Goal: Information Seeking & Learning: Check status

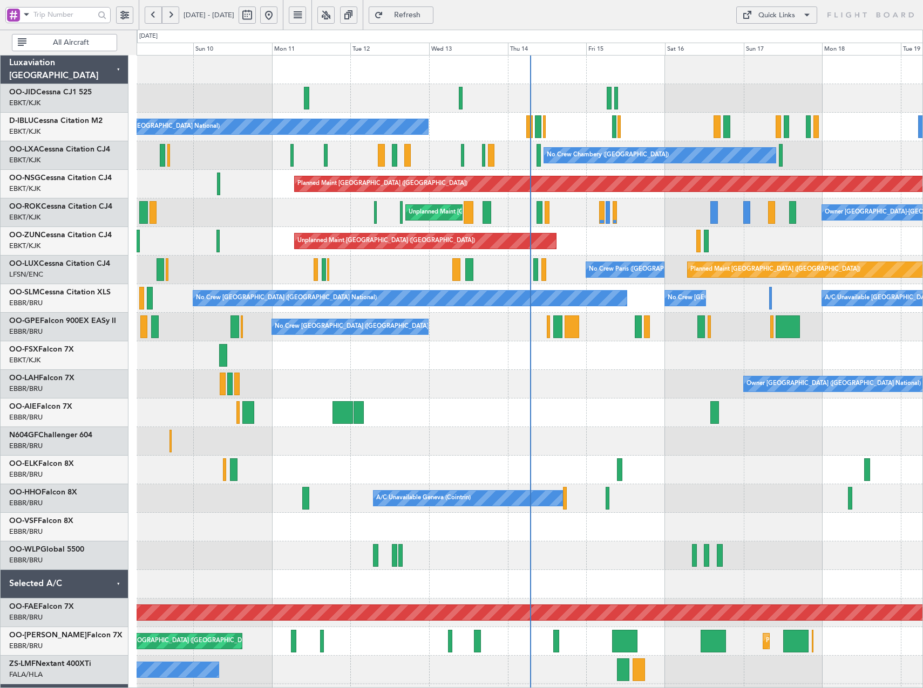
click at [335, 15] on button at bounding box center [325, 14] width 17 height 17
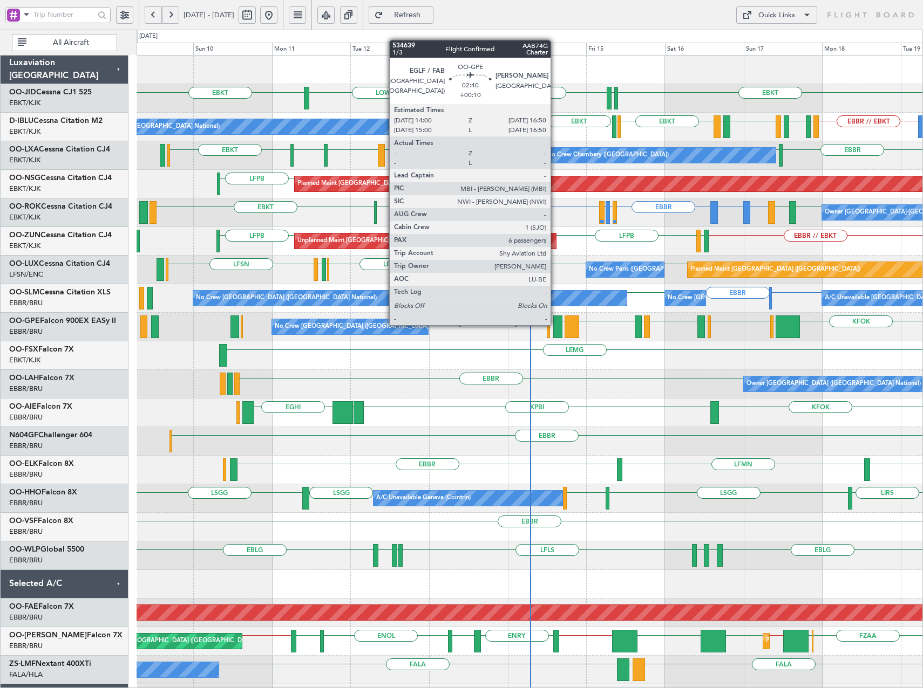
click at [555, 324] on div at bounding box center [558, 327] width 10 height 23
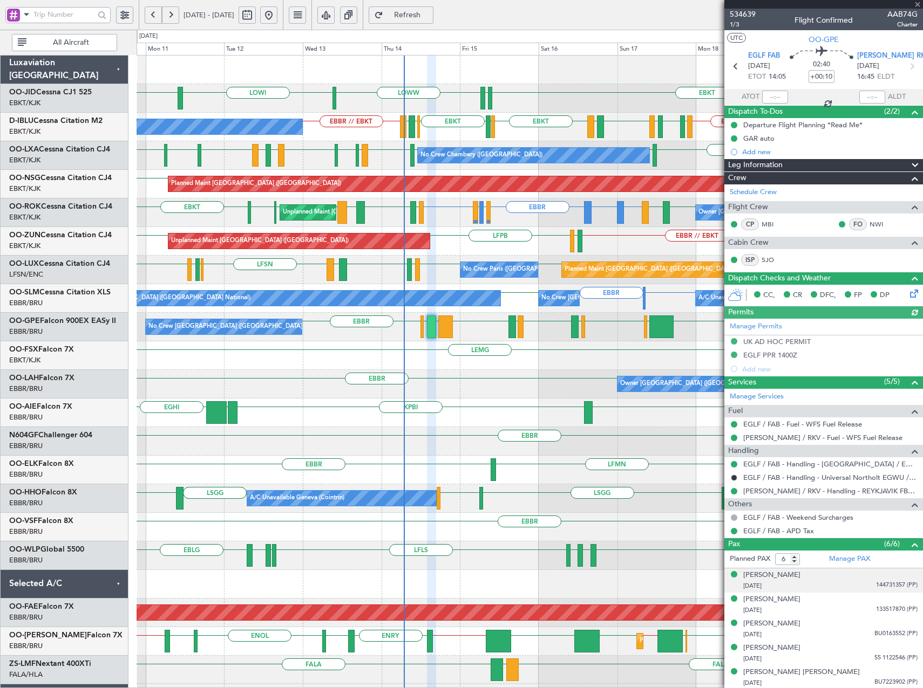
scroll to position [25, 0]
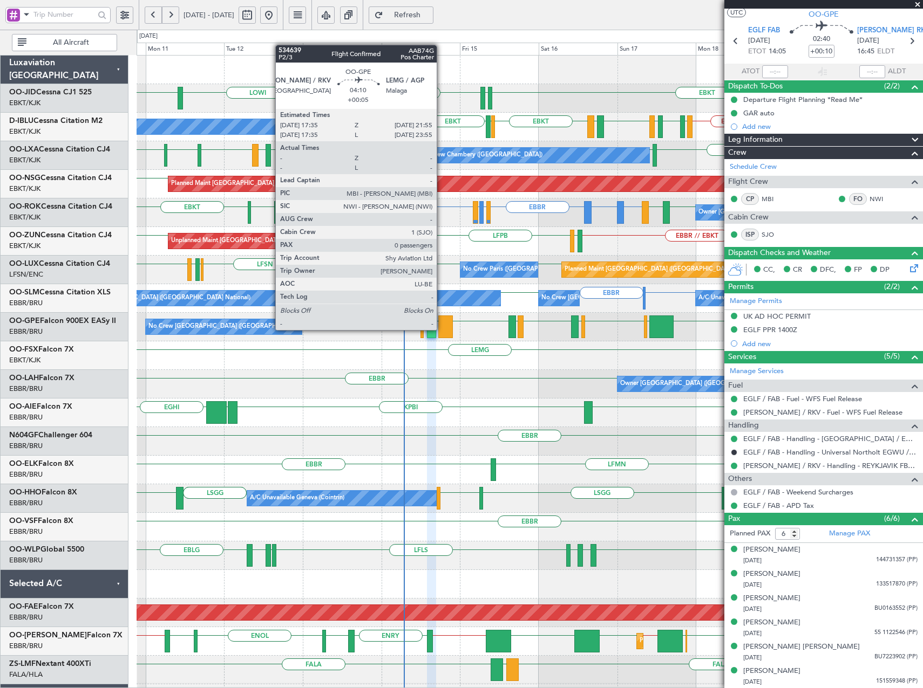
click at [441, 329] on div at bounding box center [445, 327] width 15 height 23
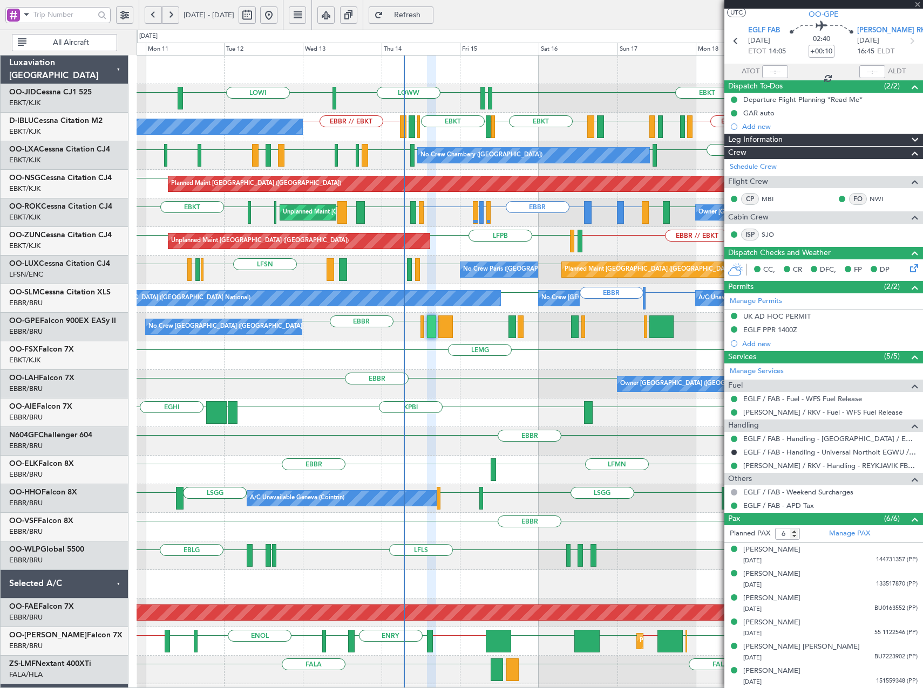
type input "+00:05"
type input "0"
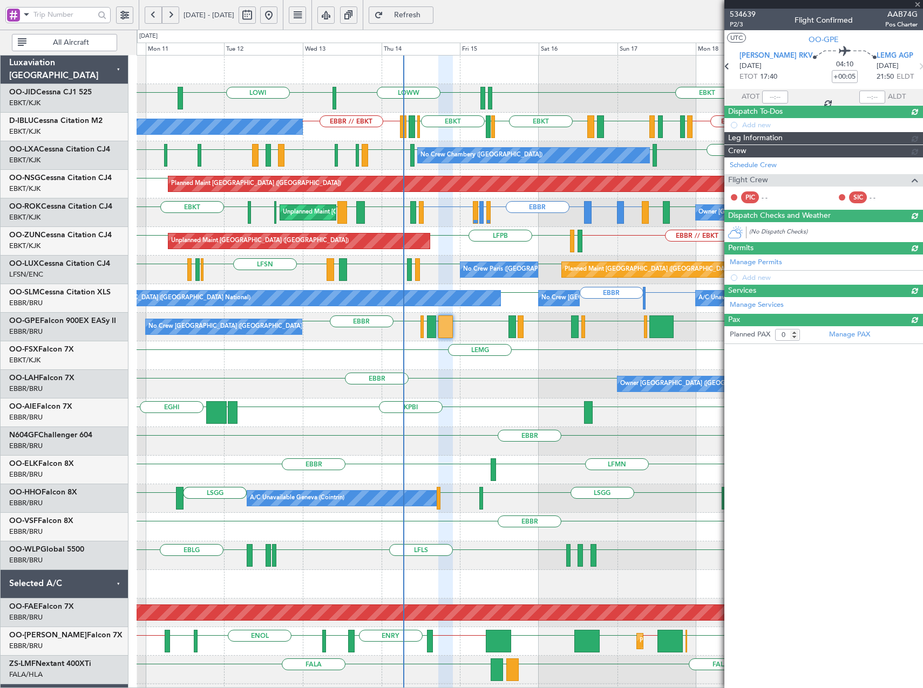
scroll to position [0, 0]
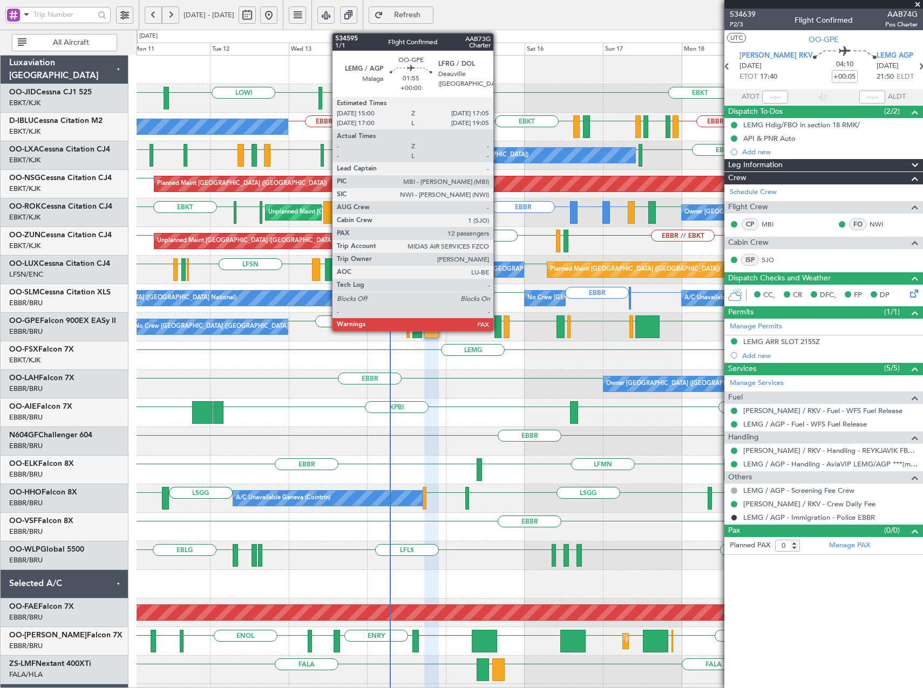
click at [498, 325] on div at bounding box center [497, 327] width 7 height 23
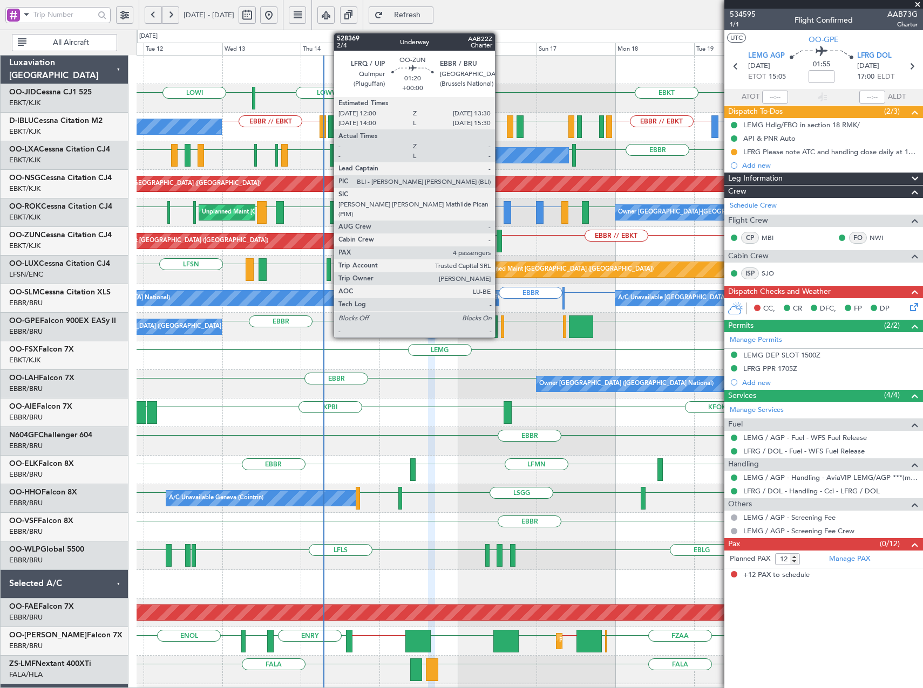
click at [500, 239] on div at bounding box center [498, 241] width 5 height 23
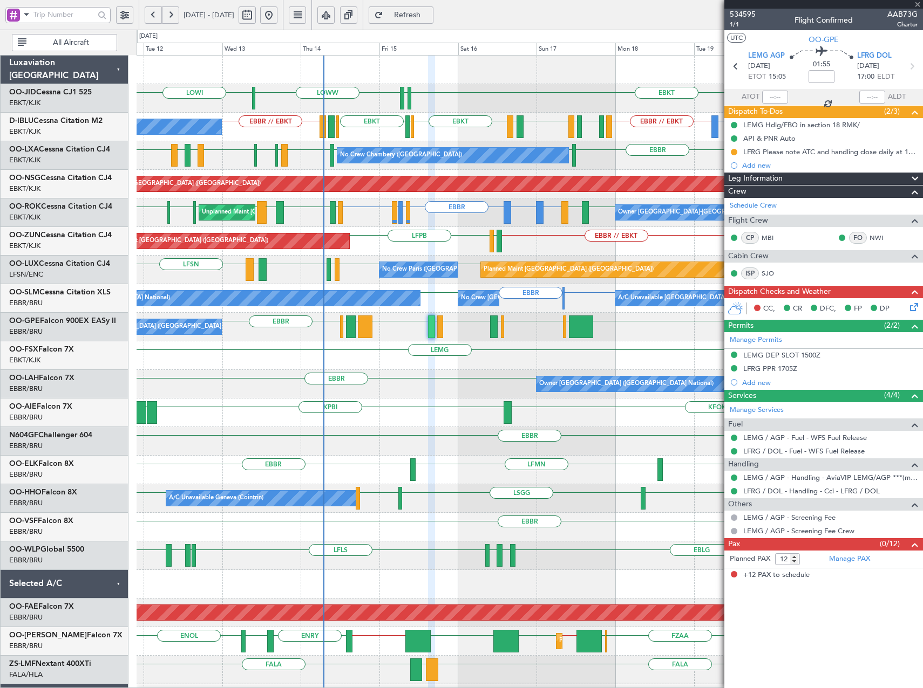
type input "4"
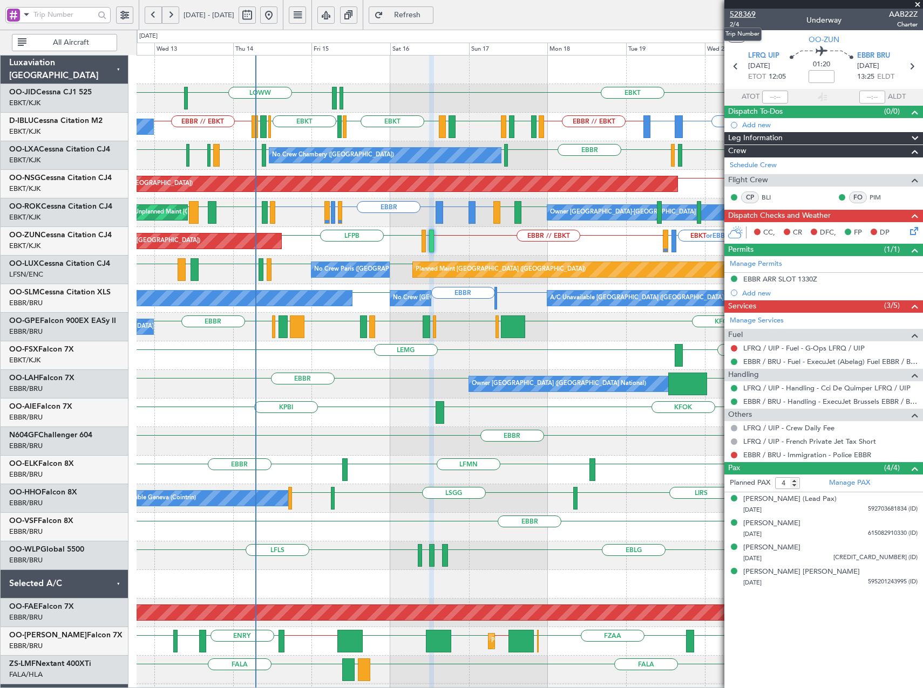
click at [753, 16] on span "528369" at bounding box center [742, 14] width 26 height 11
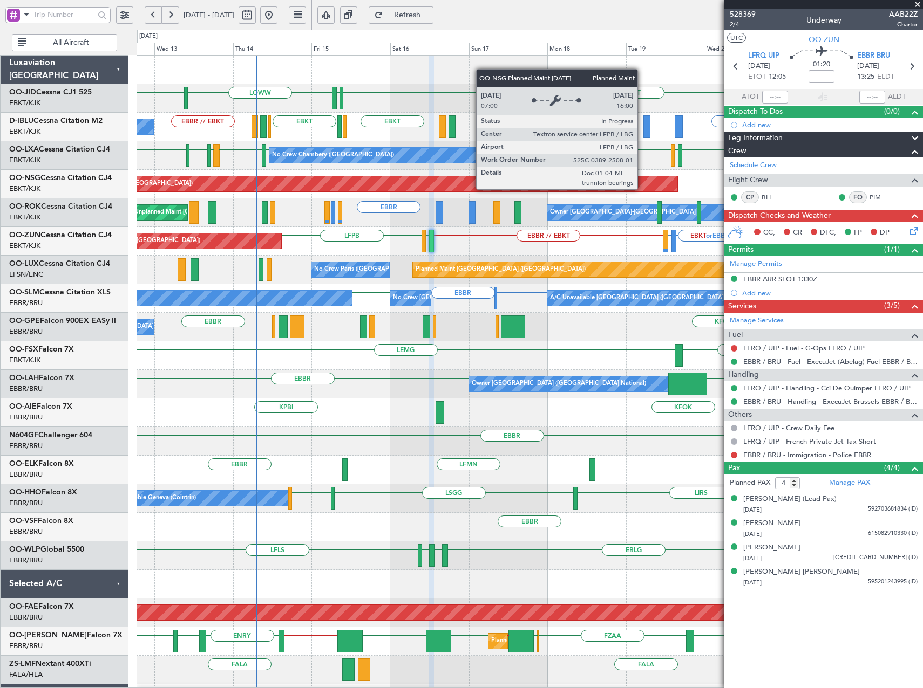
click at [158, 189] on div "Planned Maint [GEOGRAPHIC_DATA] ([GEOGRAPHIC_DATA])" at bounding box center [348, 183] width 657 height 15
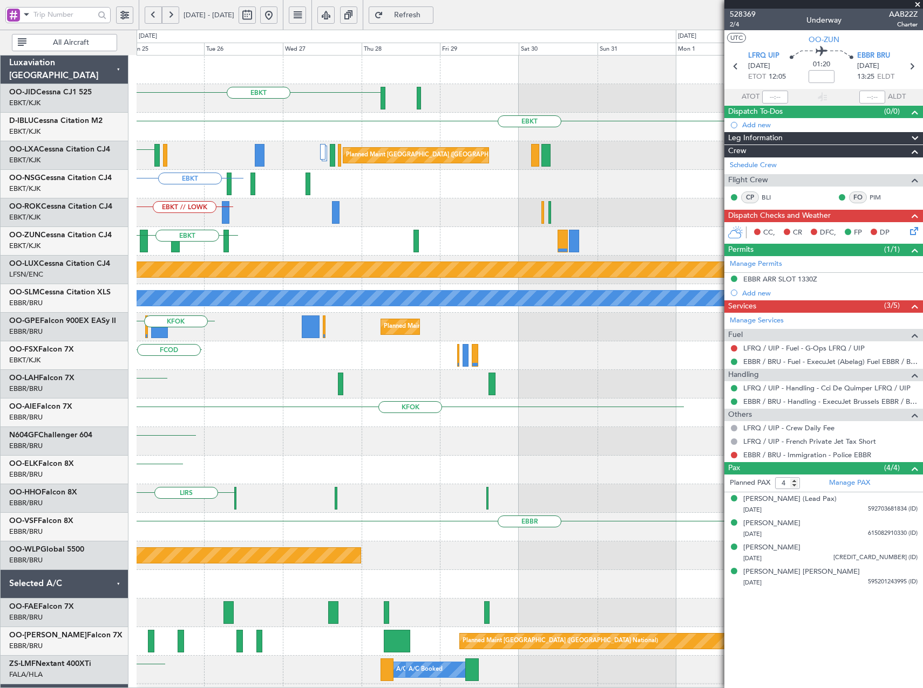
click at [77, 188] on div "EBKT EBKT [GEOGRAPHIC_DATA] Planned Maint [GEOGRAPHIC_DATA] ([GEOGRAPHIC_DATA])…" at bounding box center [461, 359] width 923 height 659
click at [0, 183] on html "[DATE] - [DATE] Refresh Quick Links All Aircraft EBKT EBKT [GEOGRAPHIC_DATA] Pl…" at bounding box center [461, 344] width 923 height 688
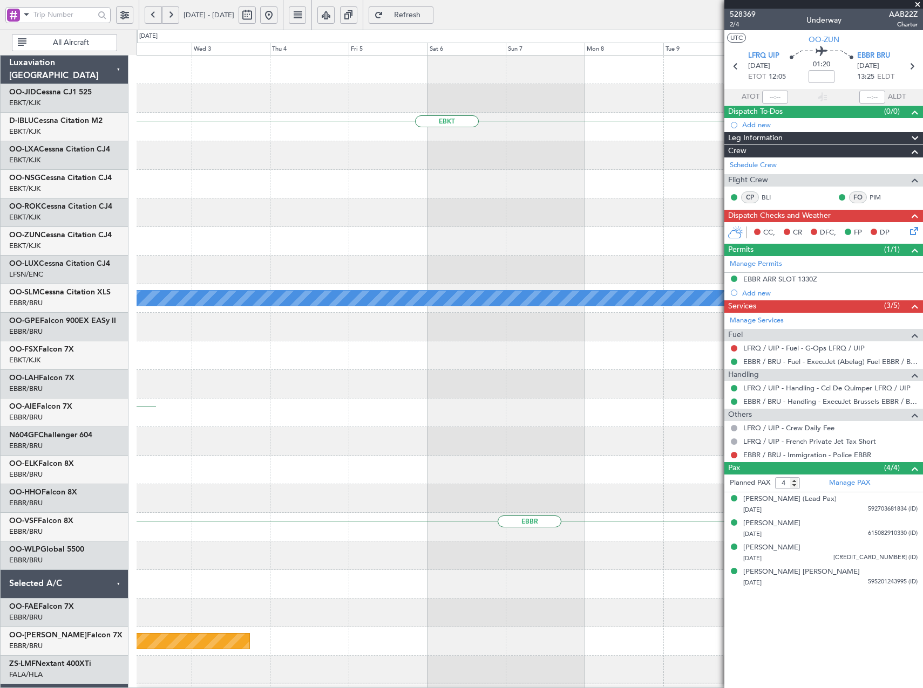
click at [297, 196] on div at bounding box center [529, 184] width 786 height 29
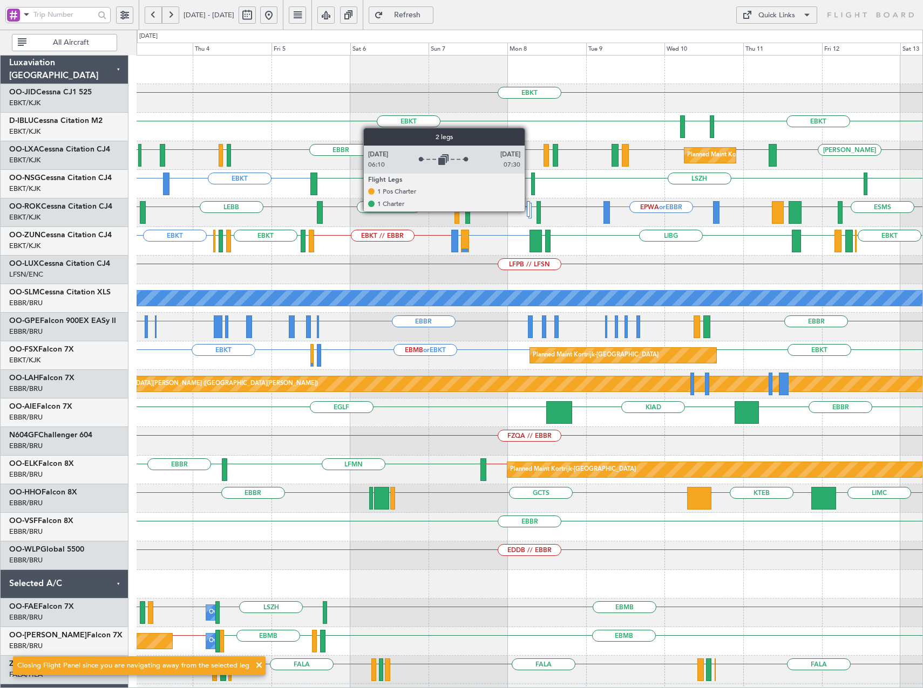
click at [529, 212] on div at bounding box center [528, 209] width 3 height 16
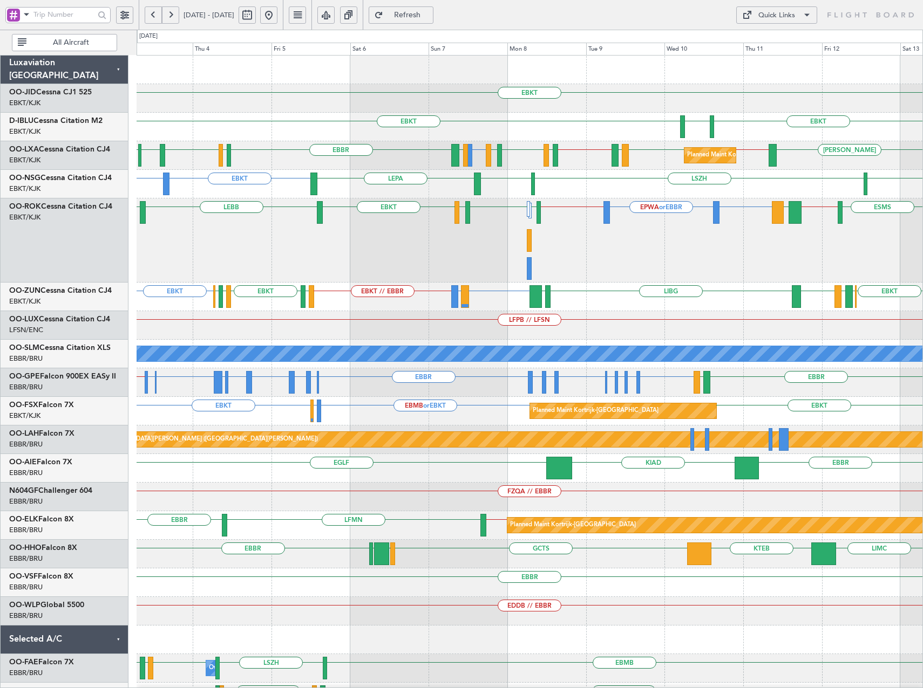
click at [277, 17] on button at bounding box center [268, 14] width 17 height 17
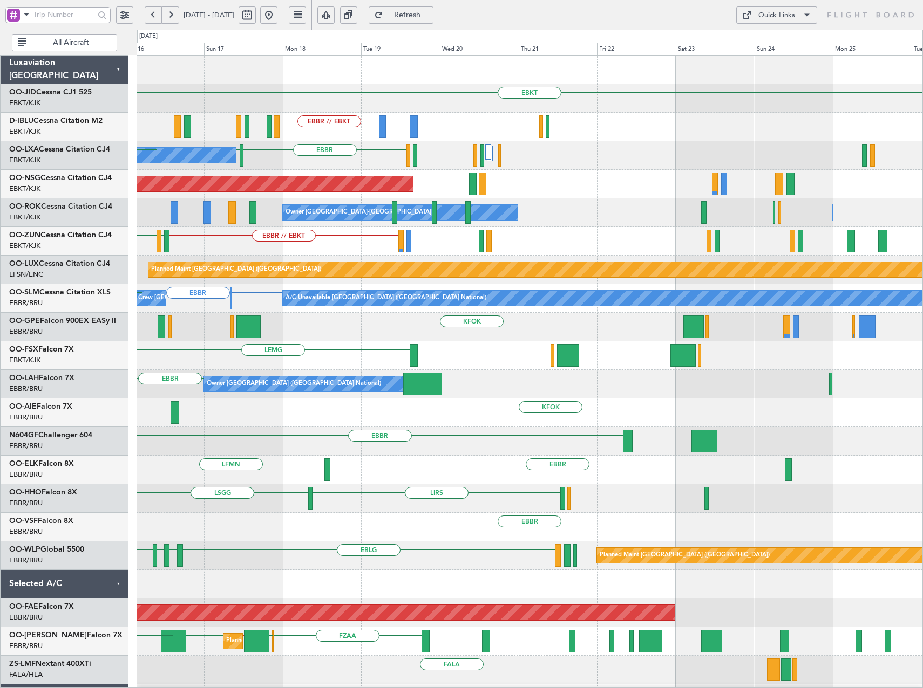
click at [40, 349] on div "EBKT [PERSON_NAME] LOWW EBBR // EBKT LFMT LFSN LFMT EBKT LFKF EBKT EGJJ EBKT EH…" at bounding box center [461, 359] width 923 height 659
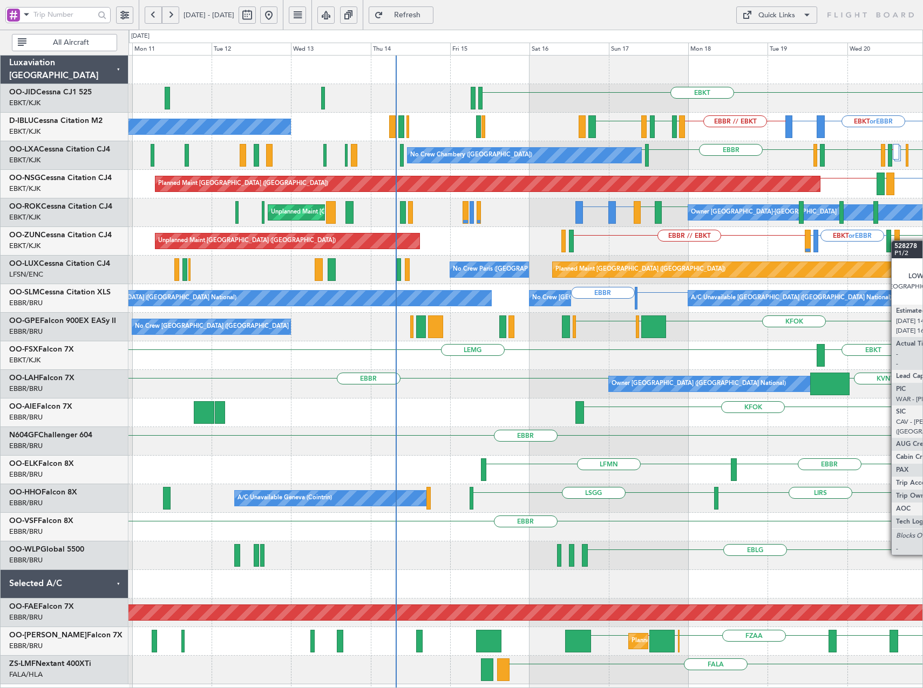
click at [896, 241] on div at bounding box center [896, 241] width 5 height 23
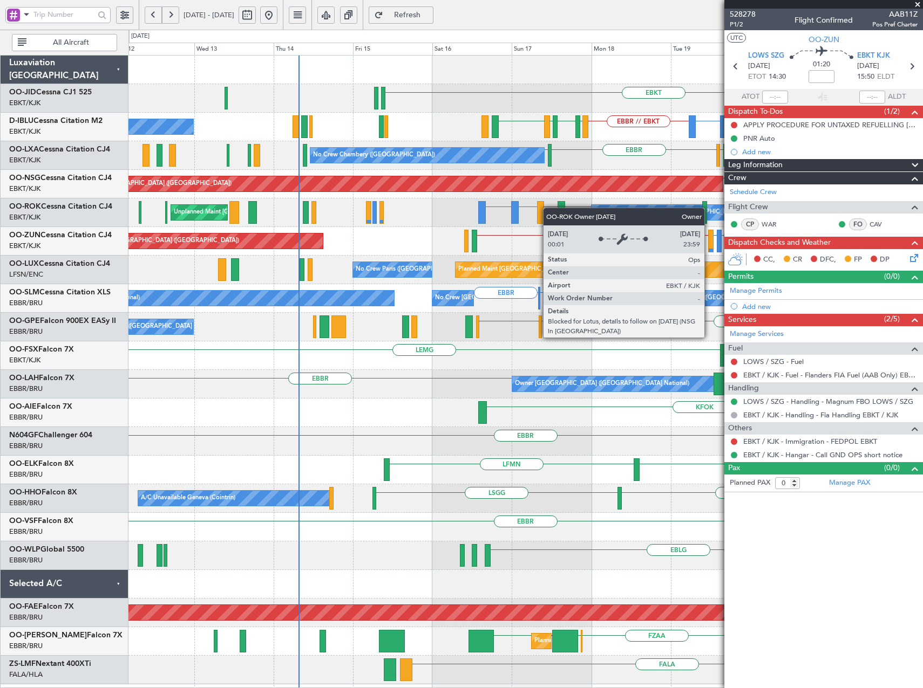
click at [595, 212] on div "EBKT EBKT or EBBR EPWA or EBBR EBBR // EBKT LFMT LFSN LFMT EBKT EBKT EGJJ No Cr…" at bounding box center [525, 370] width 794 height 629
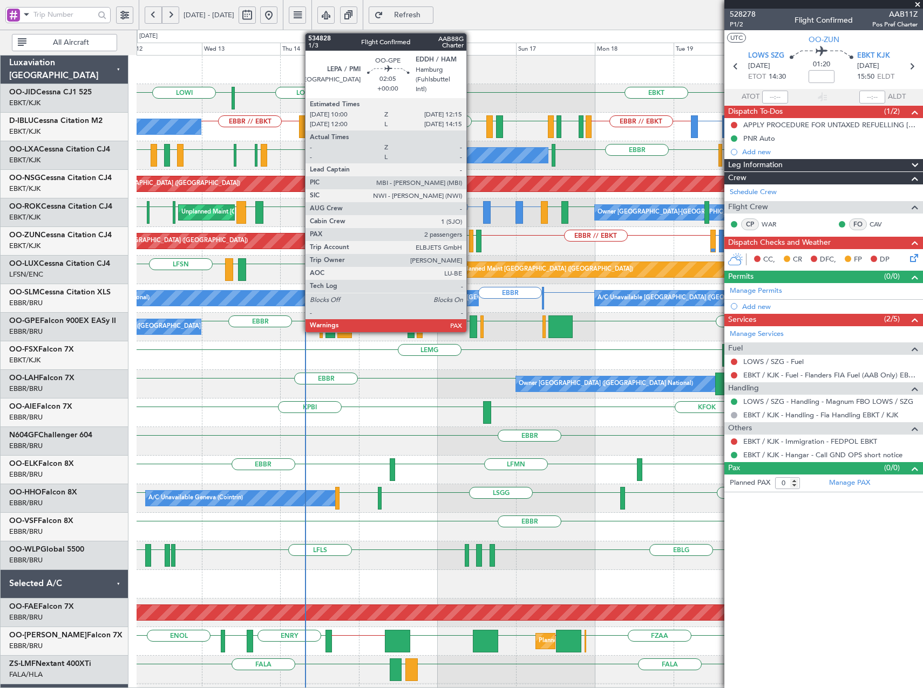
click at [471, 327] on div at bounding box center [473, 327] width 8 height 23
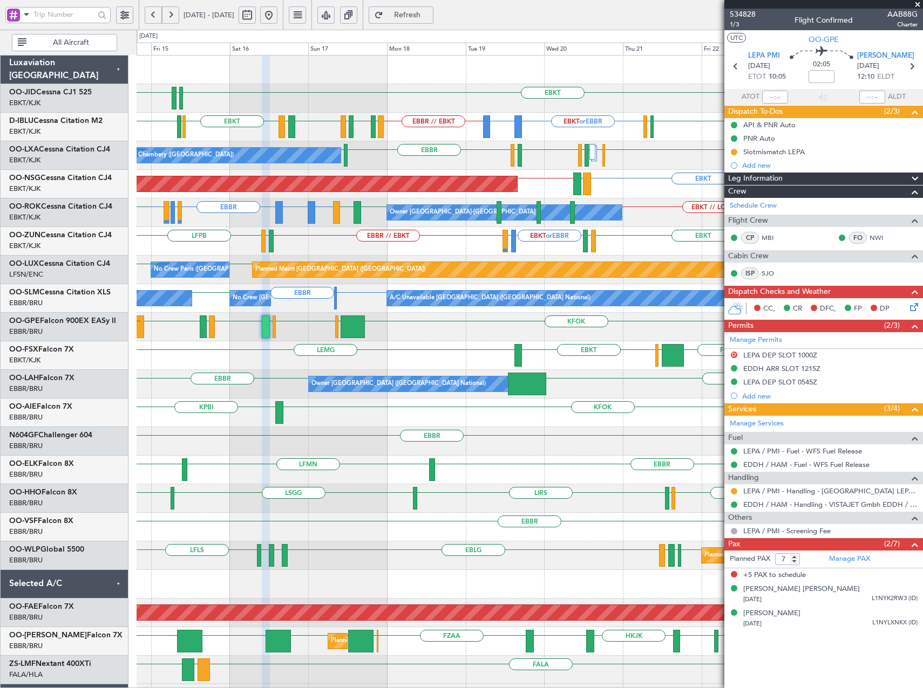
click at [409, 338] on div "EBKT [PERSON_NAME] LOWW LOWI EBKT or EBBR EPWA or EBBR EBBR // EBKT LFMT LFSN L…" at bounding box center [529, 413] width 786 height 715
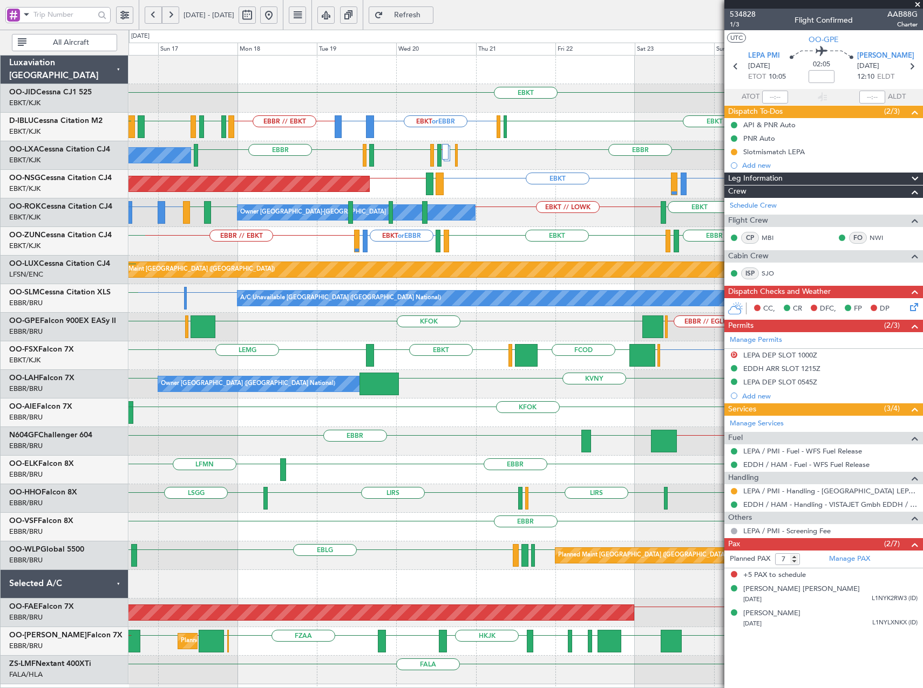
click at [531, 256] on div "EBKT [PERSON_NAME] EBKT or EBBR EPWA or EBBR EBBR // EBKT LFMT LFSN LFMT EBKT L…" at bounding box center [525, 370] width 794 height 629
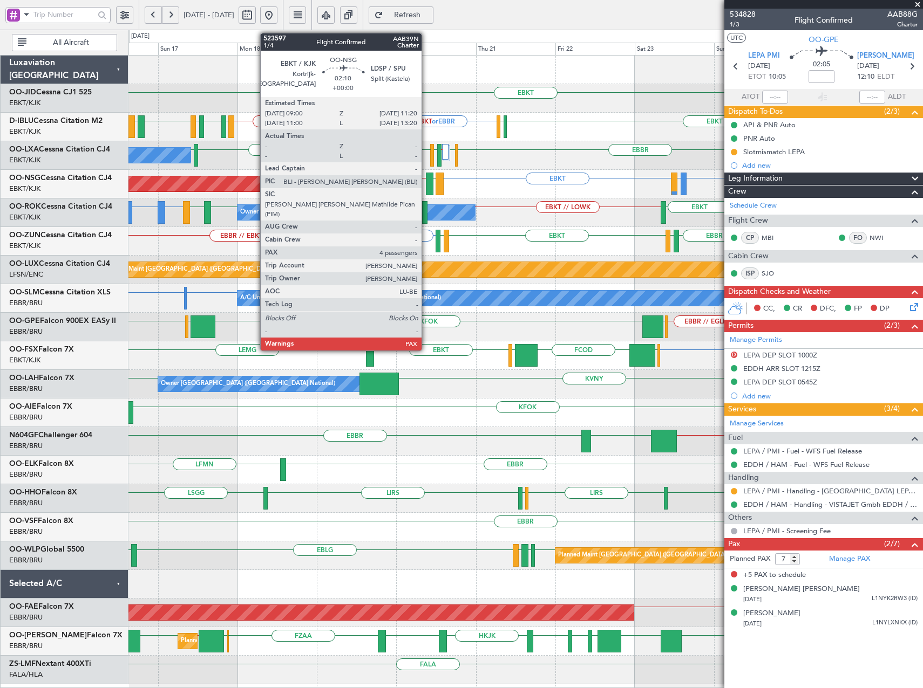
click at [426, 182] on div at bounding box center [430, 184] width 8 height 23
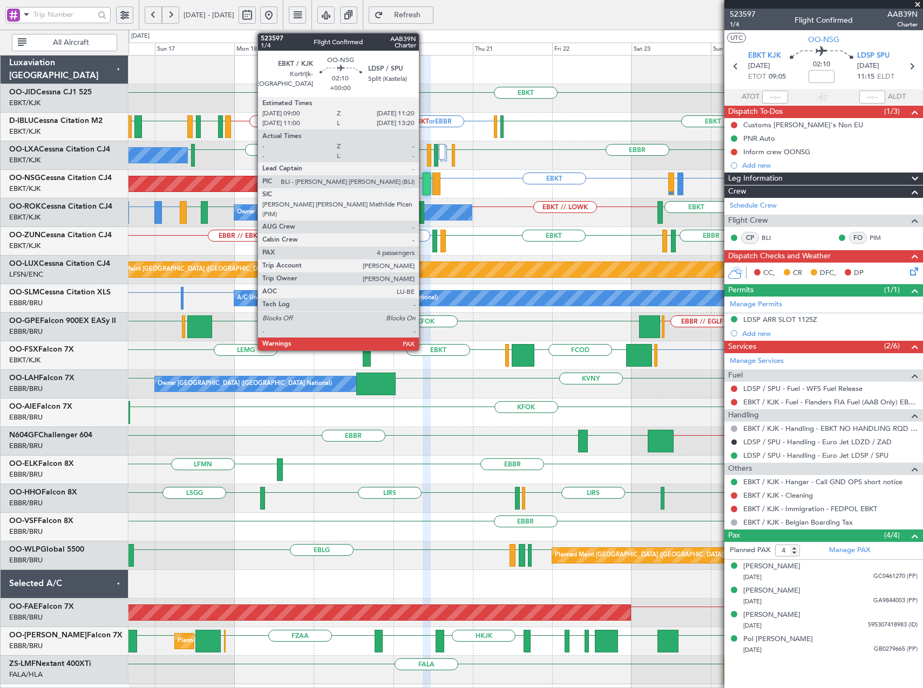
click at [424, 187] on div at bounding box center [426, 184] width 8 height 23
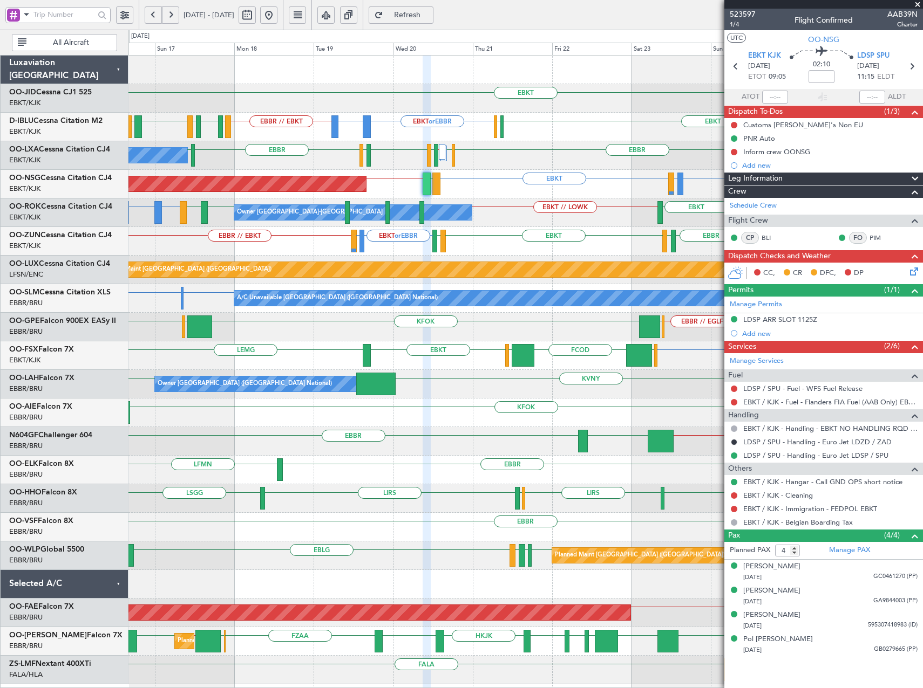
click at [277, 14] on button at bounding box center [268, 14] width 17 height 17
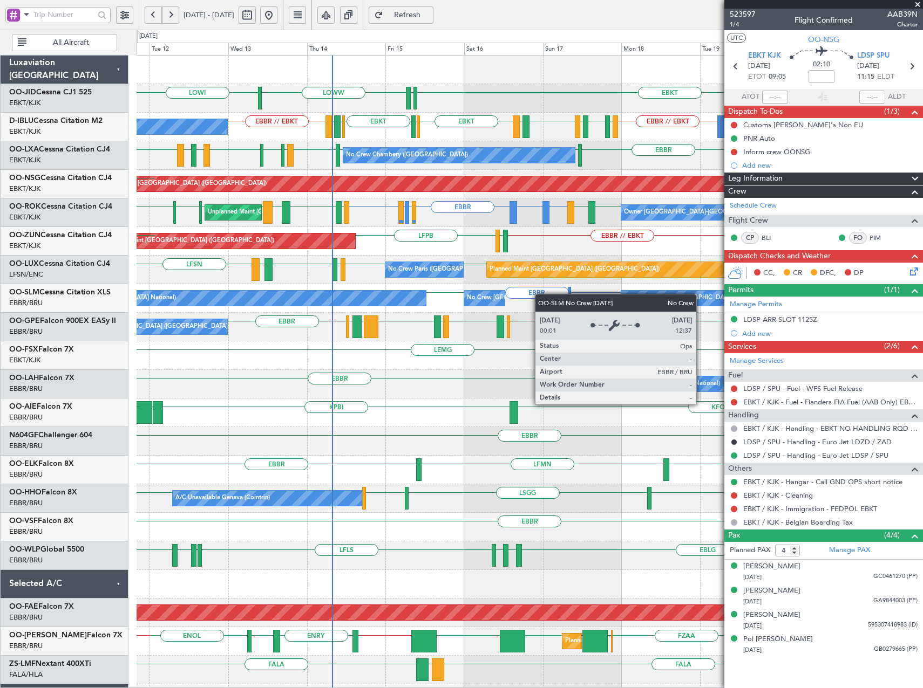
click at [397, 305] on div "A/C Unavailable [GEOGRAPHIC_DATA] ([GEOGRAPHIC_DATA] National) EDLN or EBBR [GE…" at bounding box center [529, 298] width 786 height 29
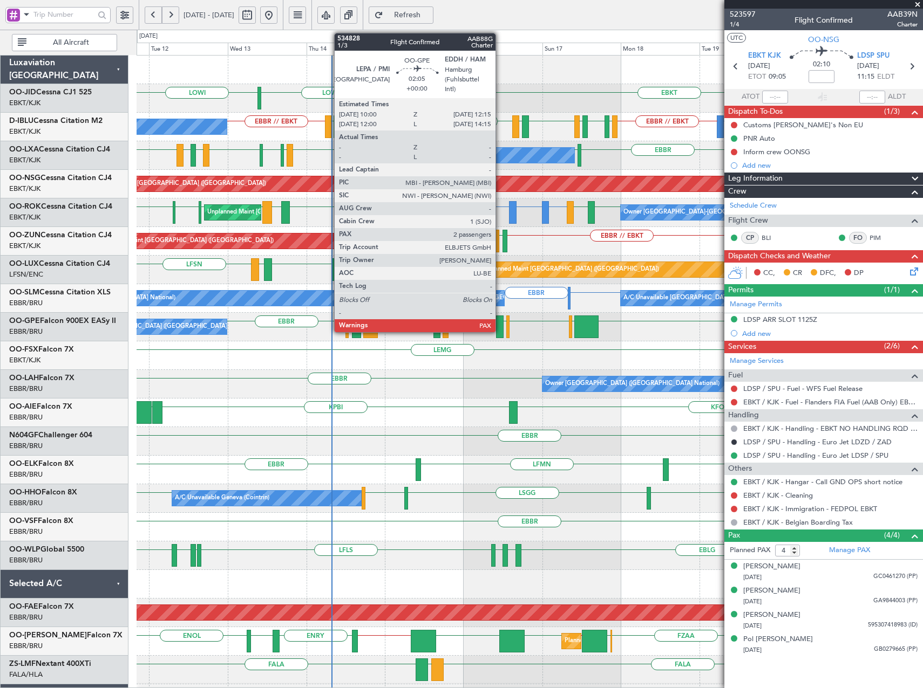
click at [500, 327] on div at bounding box center [500, 327] width 8 height 23
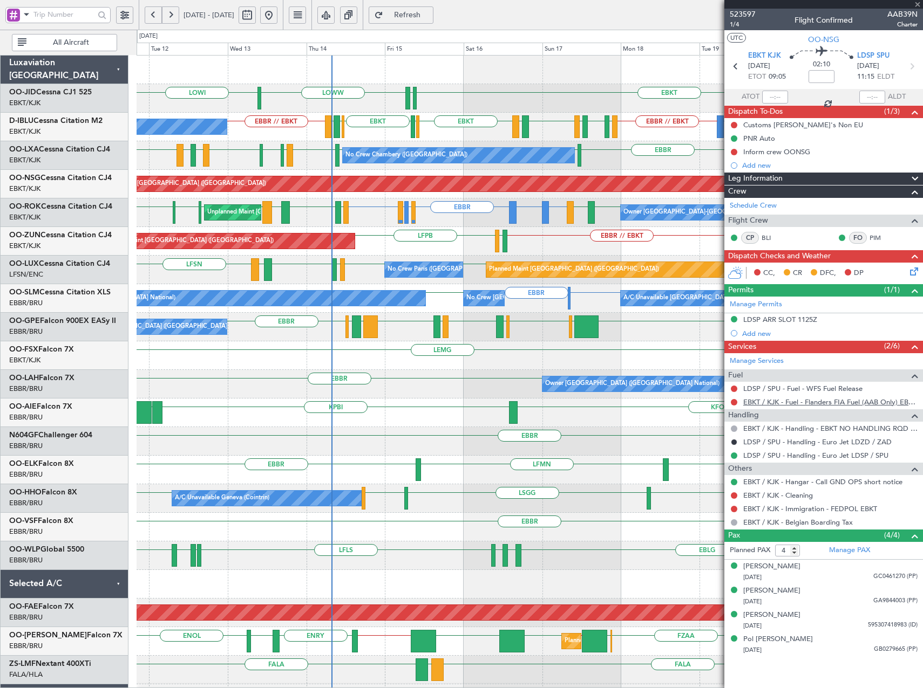
type input "7"
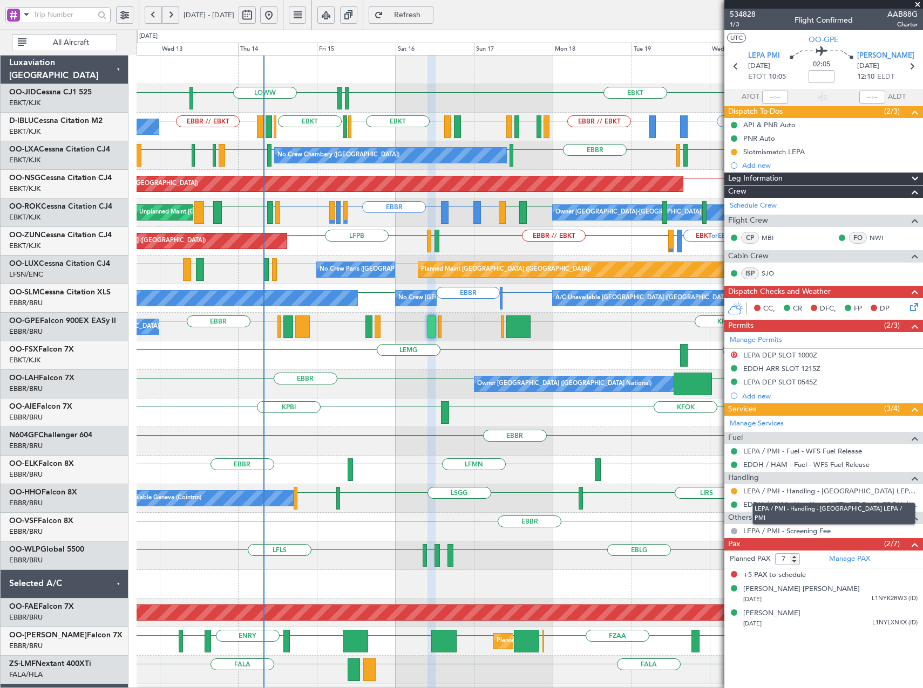
click at [802, 504] on div "LEPA / PMI - Handling - [GEOGRAPHIC_DATA] LEPA / PMI" at bounding box center [833, 514] width 163 height 22
click at [787, 502] on link "EDDH / HAM - Handling - VISTAJET Gmbh EDDH / HAM" at bounding box center [830, 504] width 174 height 9
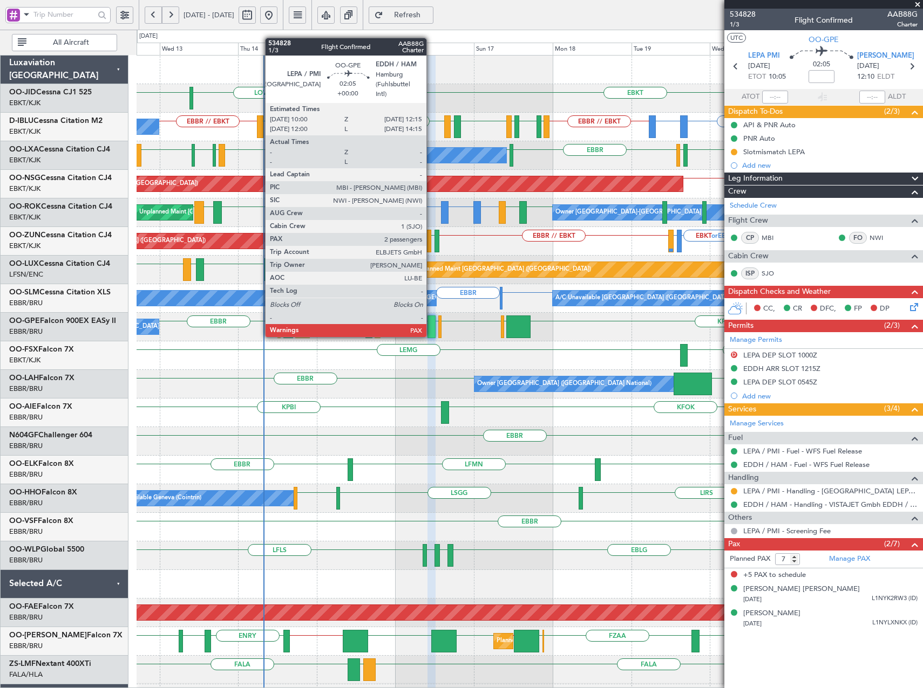
click at [431, 335] on div at bounding box center [431, 327] width 8 height 23
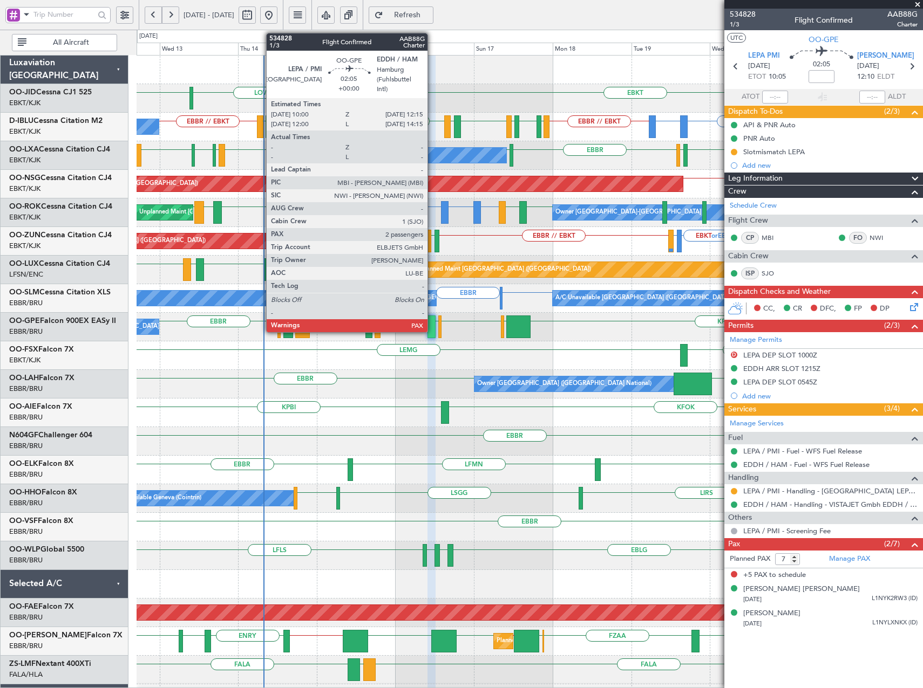
click at [502, 311] on div "No Crew [GEOGRAPHIC_DATA] ([GEOGRAPHIC_DATA] National) No Crew [GEOGRAPHIC_DATA…" at bounding box center [529, 298] width 786 height 29
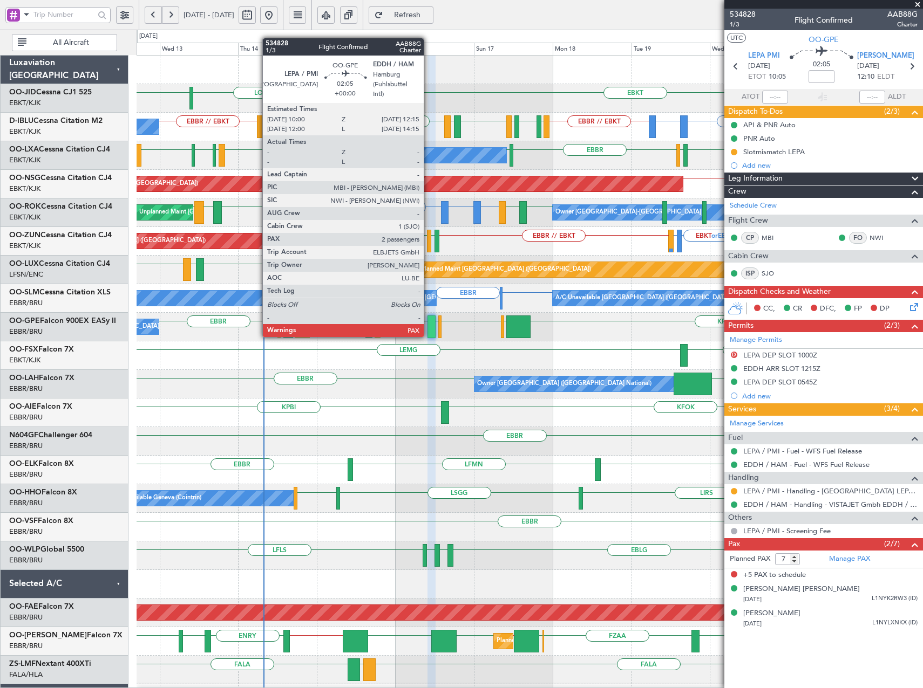
click at [428, 335] on div at bounding box center [431, 327] width 8 height 23
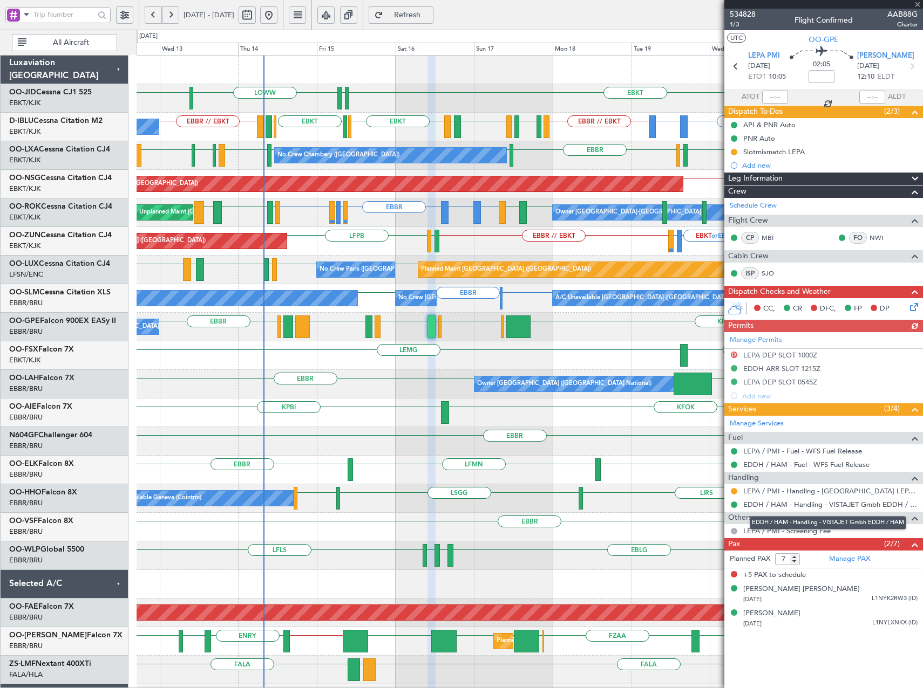
click at [811, 502] on link "EDDH / HAM - Handling - VISTAJET Gmbh EDDH / HAM" at bounding box center [830, 504] width 174 height 9
click at [752, 10] on span "534828" at bounding box center [742, 14] width 26 height 11
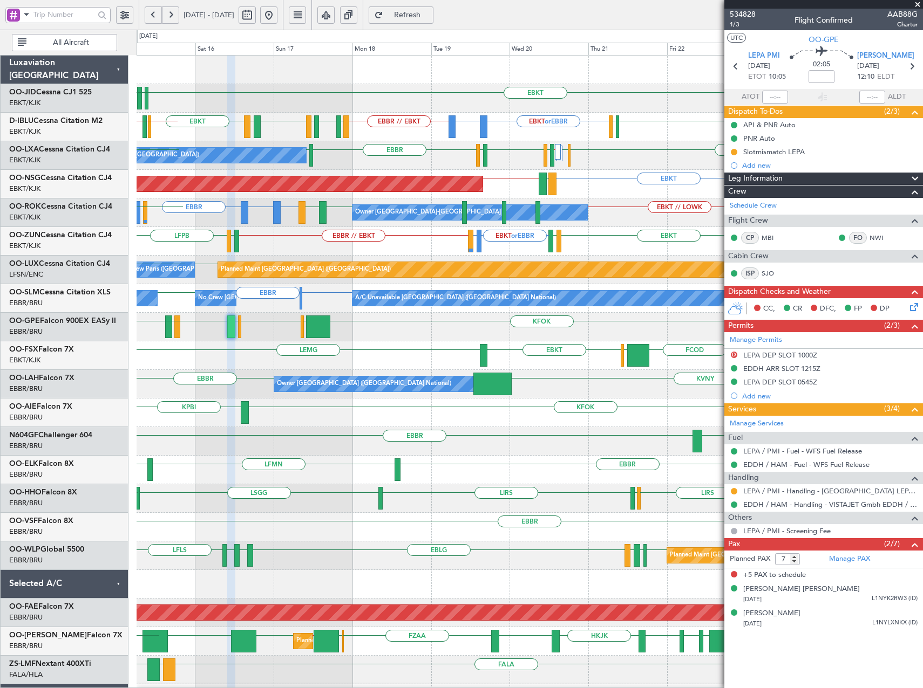
click at [437, 196] on div "EBKT LDSP LFPB // EBKT Planned Maint [GEOGRAPHIC_DATA] ([GEOGRAPHIC_DATA])" at bounding box center [529, 184] width 786 height 29
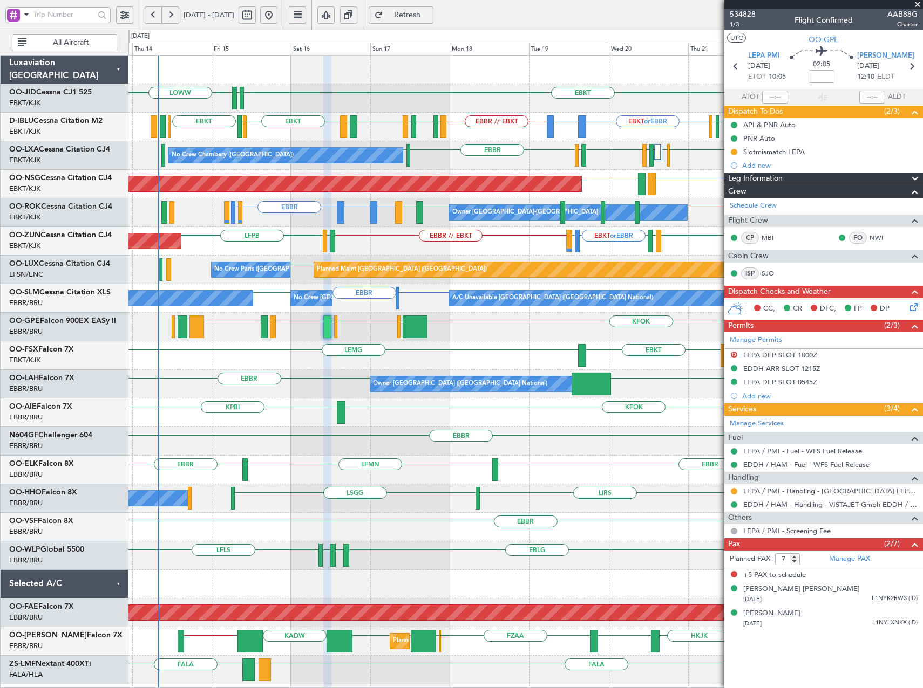
click at [597, 193] on div "Planned Maint [GEOGRAPHIC_DATA] ([GEOGRAPHIC_DATA]) EBLG or EBKT LIRA or EBKT E…" at bounding box center [525, 184] width 794 height 29
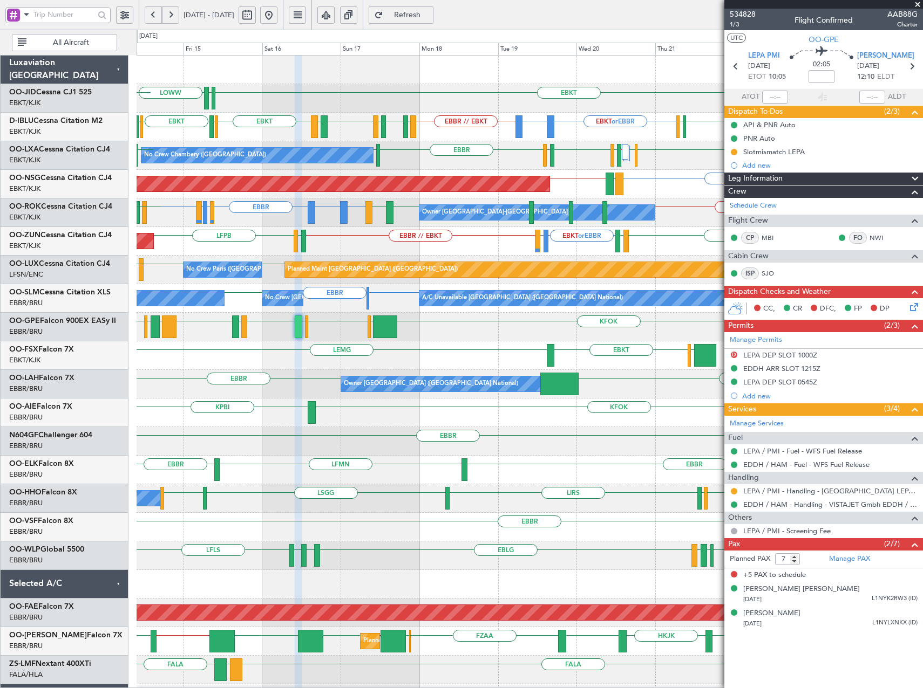
click at [476, 164] on div "No Crew Chambery ([GEOGRAPHIC_DATA]) LFLB [GEOGRAPHIC_DATA] [GEOGRAPHIC_DATA] L…" at bounding box center [529, 155] width 786 height 29
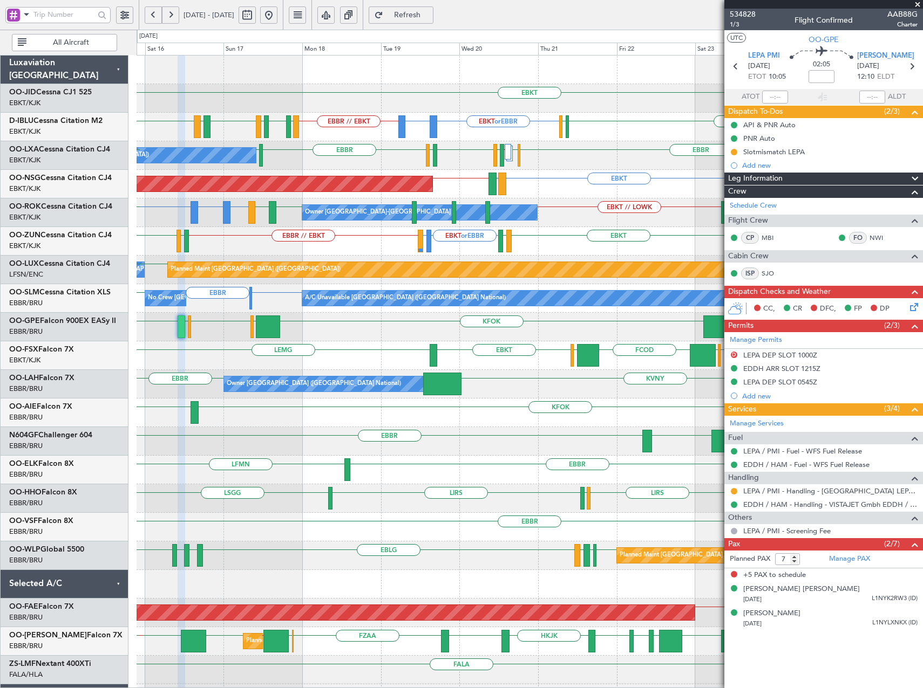
click at [578, 239] on div "EBKT or EBBR LFMD or [GEOGRAPHIC_DATA] EBBR // EBKT LFPB [GEOGRAPHIC_DATA] LFBD…" at bounding box center [529, 241] width 786 height 29
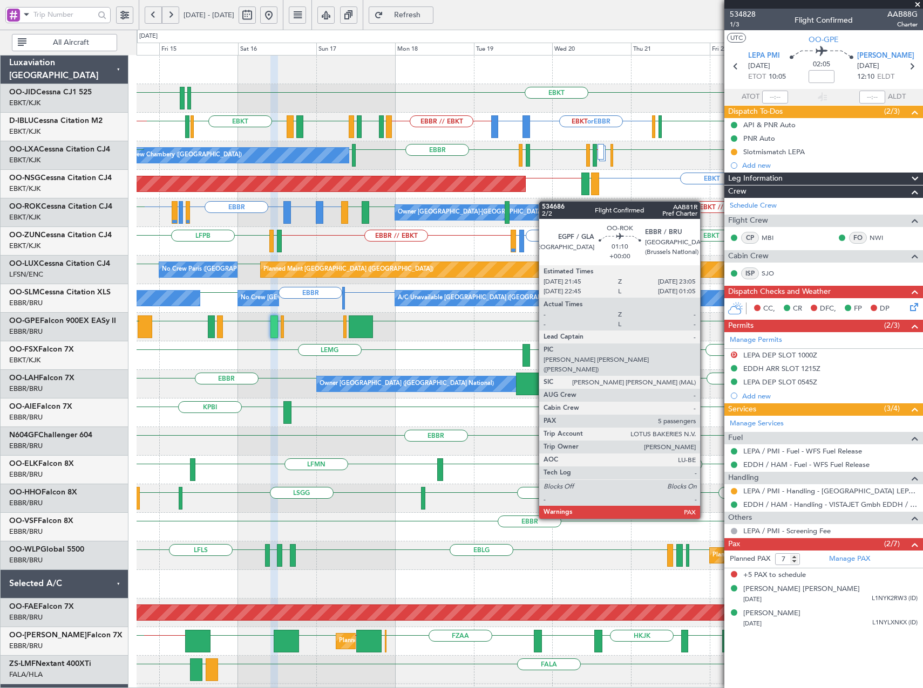
click at [544, 201] on div "EBKT [PERSON_NAME] LOWW EBKT or EBBR EPWA or EBBR EBBR // EBKT EBKT EGJJ EBKT E…" at bounding box center [529, 413] width 786 height 715
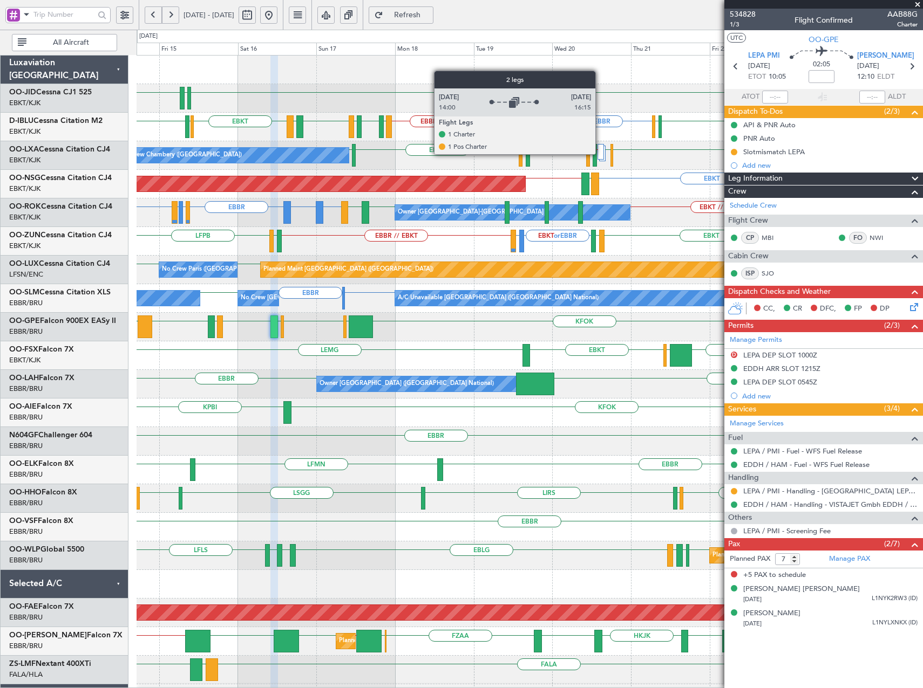
click at [600, 154] on div at bounding box center [600, 152] width 6 height 16
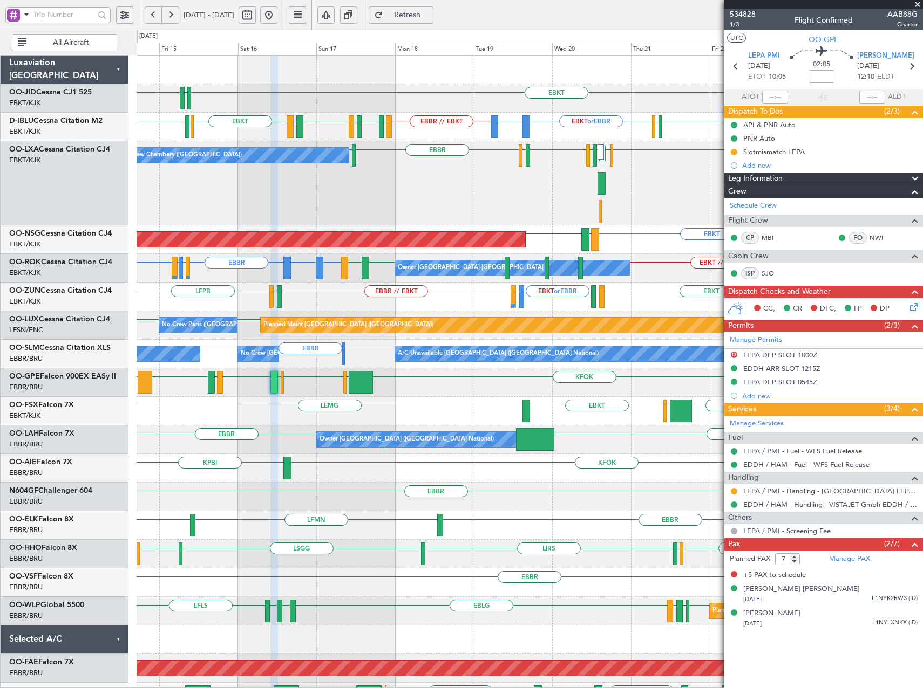
scroll to position [9, 0]
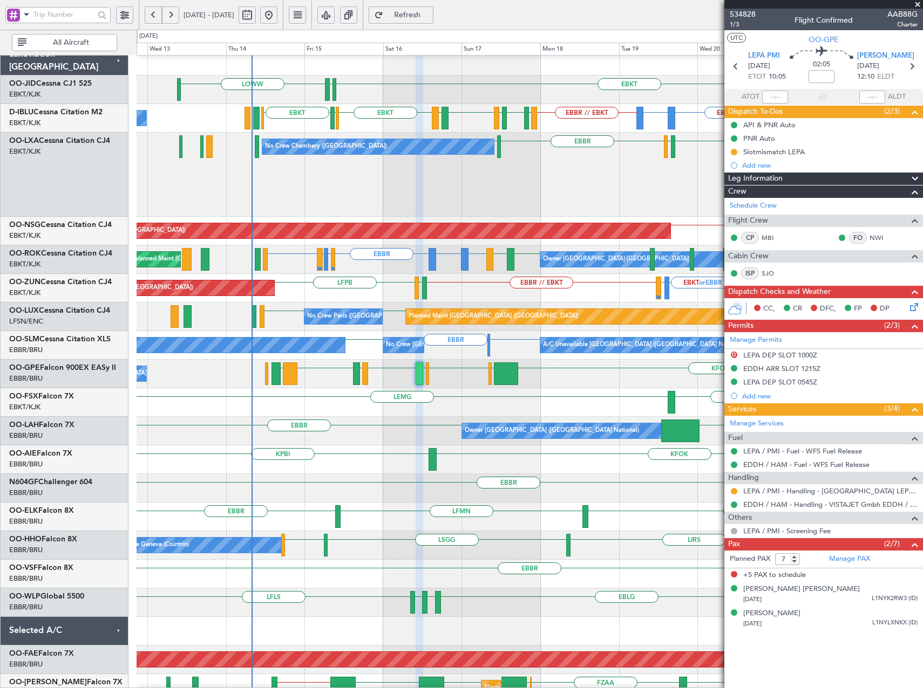
click at [502, 194] on div "EBBR [GEOGRAPHIC_DATA] LIRS // LFKF LFSD EBKT LOWI [GEOGRAPHIC_DATA] LFLB No [G…" at bounding box center [529, 175] width 786 height 84
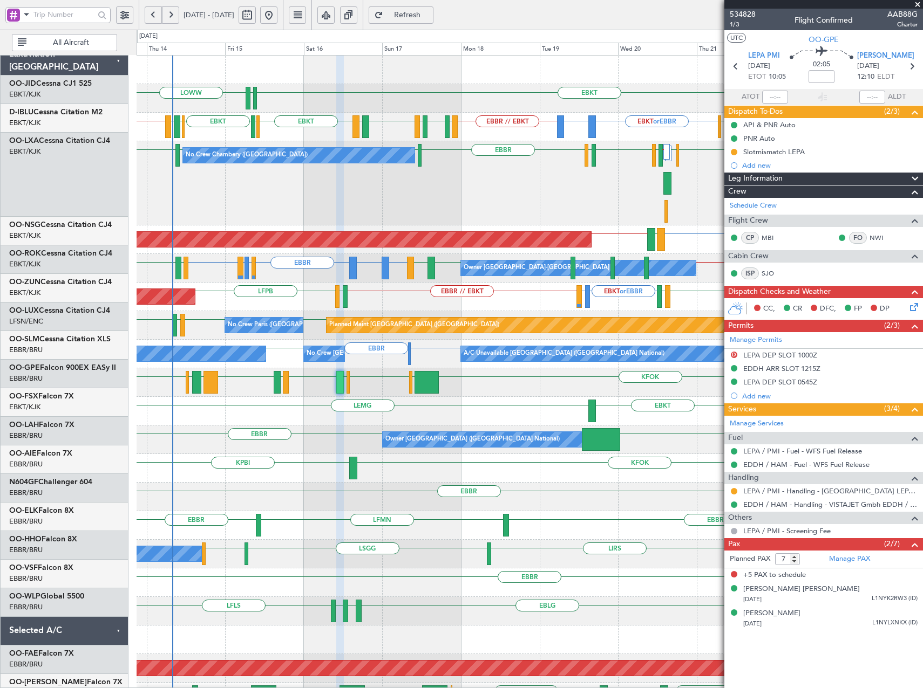
scroll to position [0, 0]
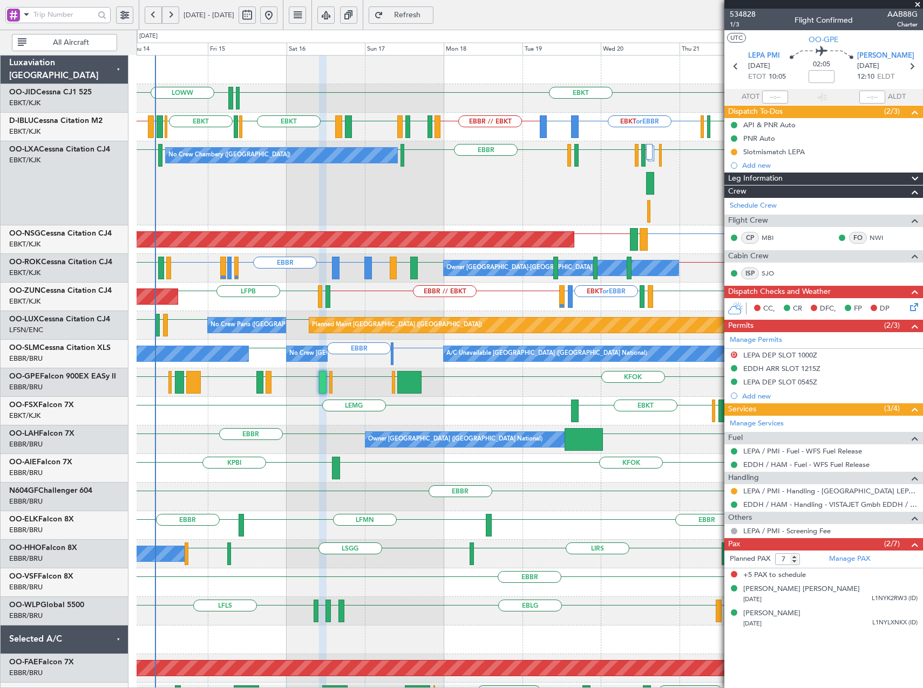
click at [529, 202] on div "No Crew Chambery ([GEOGRAPHIC_DATA]) LFLB [GEOGRAPHIC_DATA] [GEOGRAPHIC_DATA] […" at bounding box center [529, 183] width 786 height 84
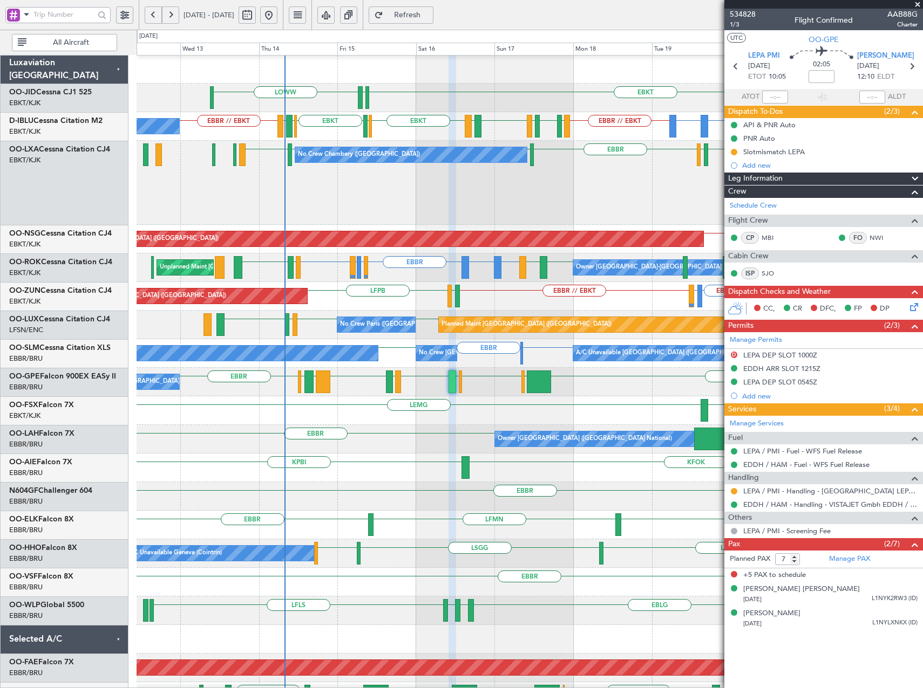
scroll to position [1, 0]
click at [488, 195] on div "No Crew Chambery (Aix-les-bains) LFLB EBBR EBBR EHAM LIRS // LFKF LFSD EBKT LOW…" at bounding box center [529, 183] width 786 height 84
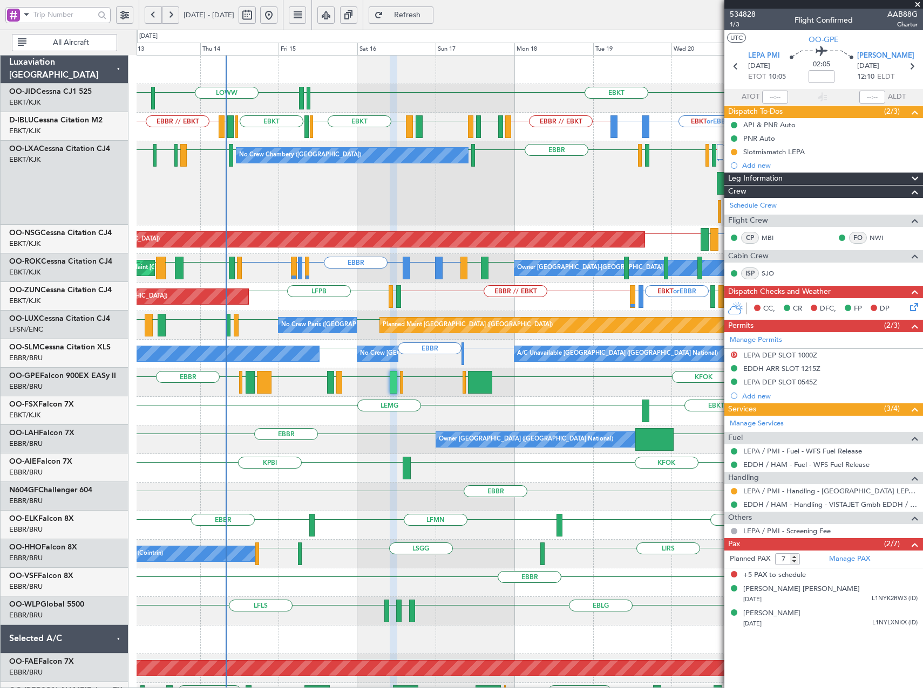
scroll to position [0, 0]
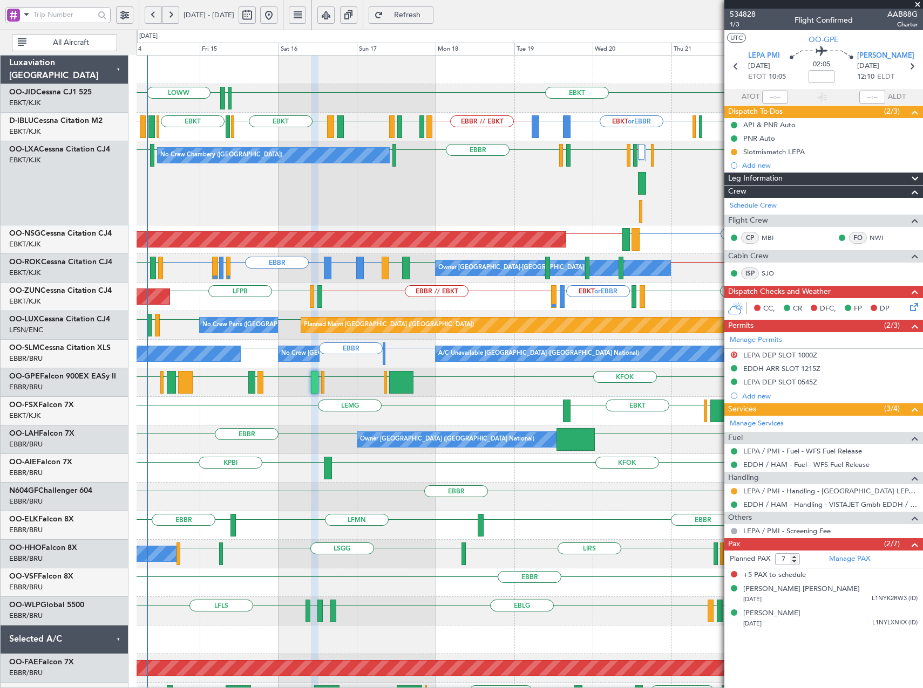
click at [538, 204] on div "No Crew Chambery (Aix-les-bains) LFLB EBBR EBBR EHAM LIRS // LFKF LFSD EBKT LOW…" at bounding box center [529, 183] width 786 height 84
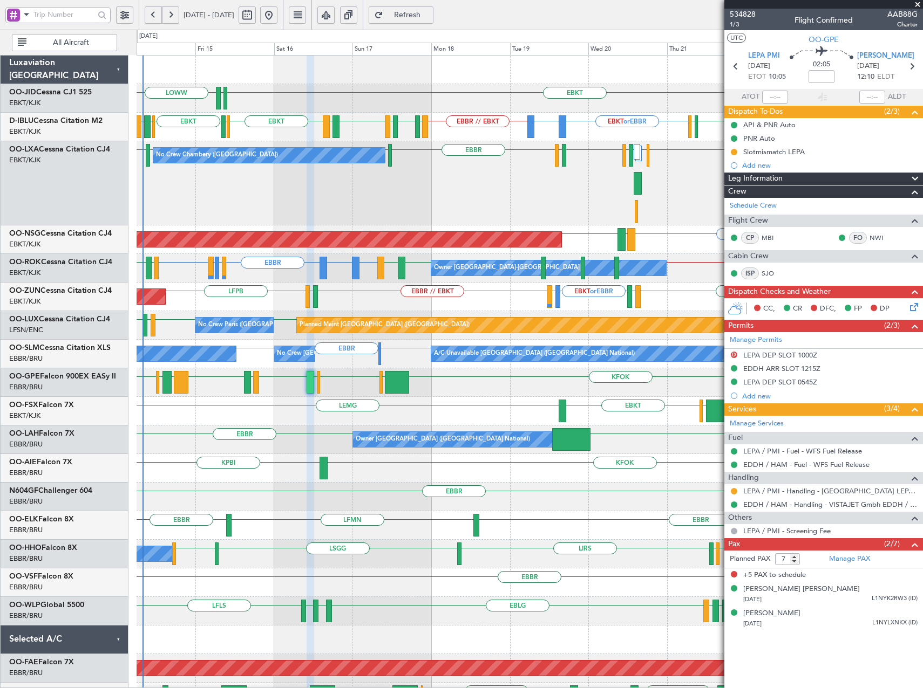
click at [919, 4] on span at bounding box center [917, 5] width 11 height 10
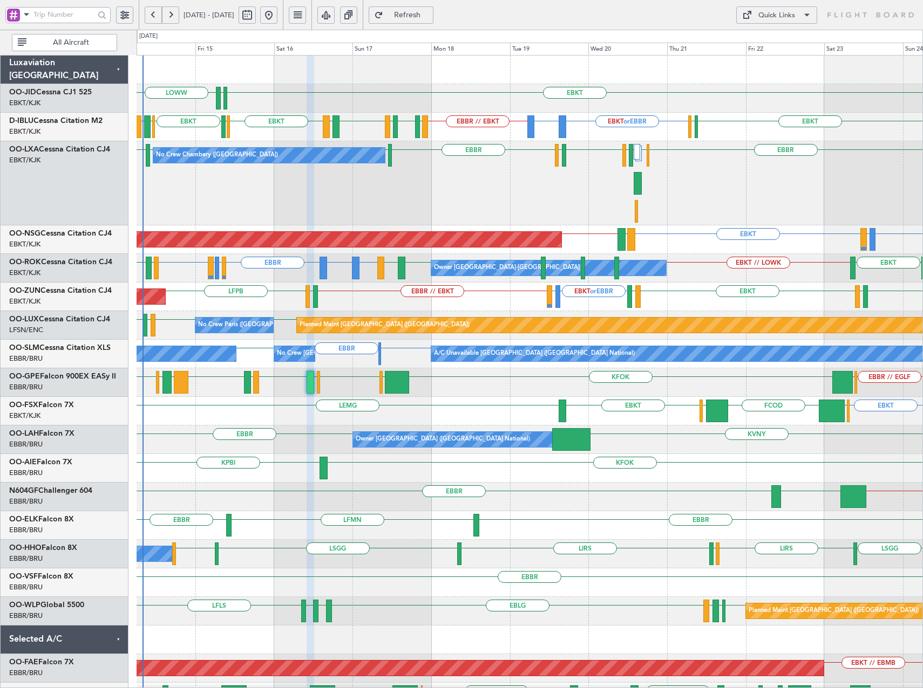
type input "0"
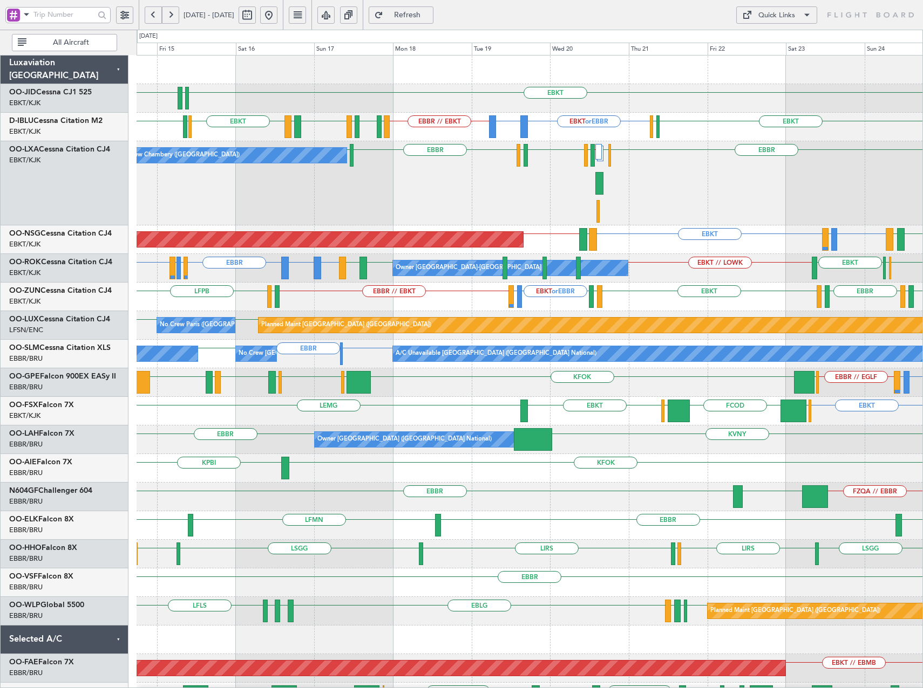
drag, startPoint x: 311, startPoint y: 19, endPoint x: 322, endPoint y: 30, distance: 14.9
click at [277, 19] on button at bounding box center [268, 14] width 17 height 17
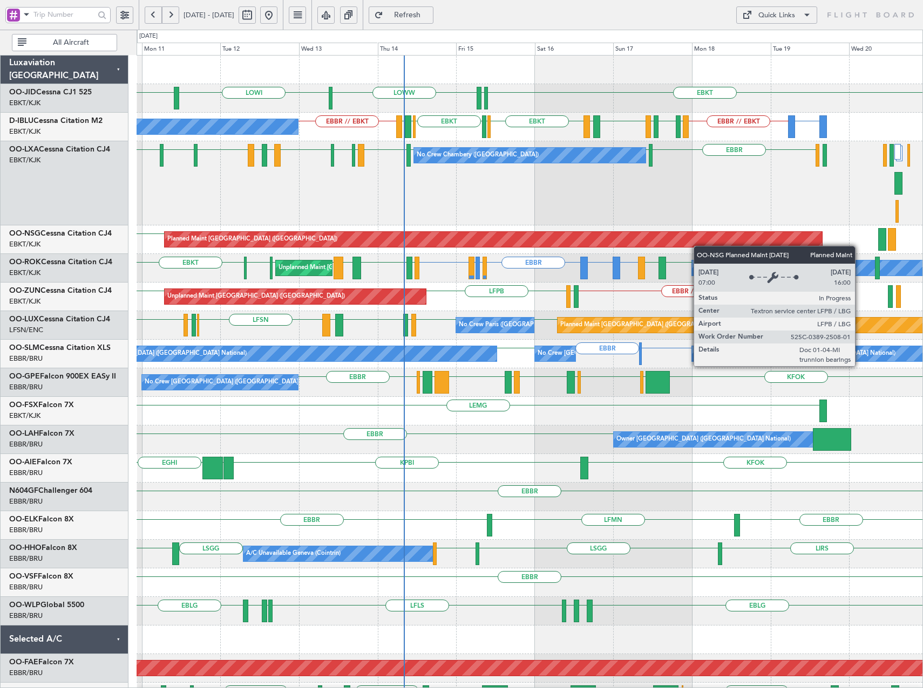
scroll to position [1, 0]
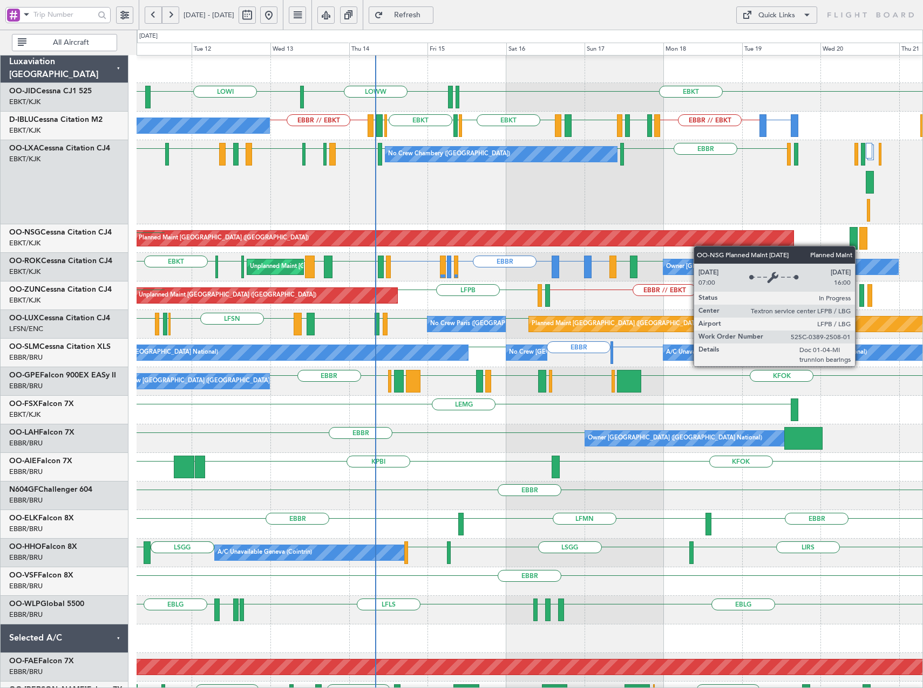
click at [670, 245] on div "EBKT EBKT EDDS LOWW LOWI EPWA or EBBR EBBR // EBKT EBKT EGJJ EBKT EHBK LFMN EBB…" at bounding box center [529, 439] width 786 height 770
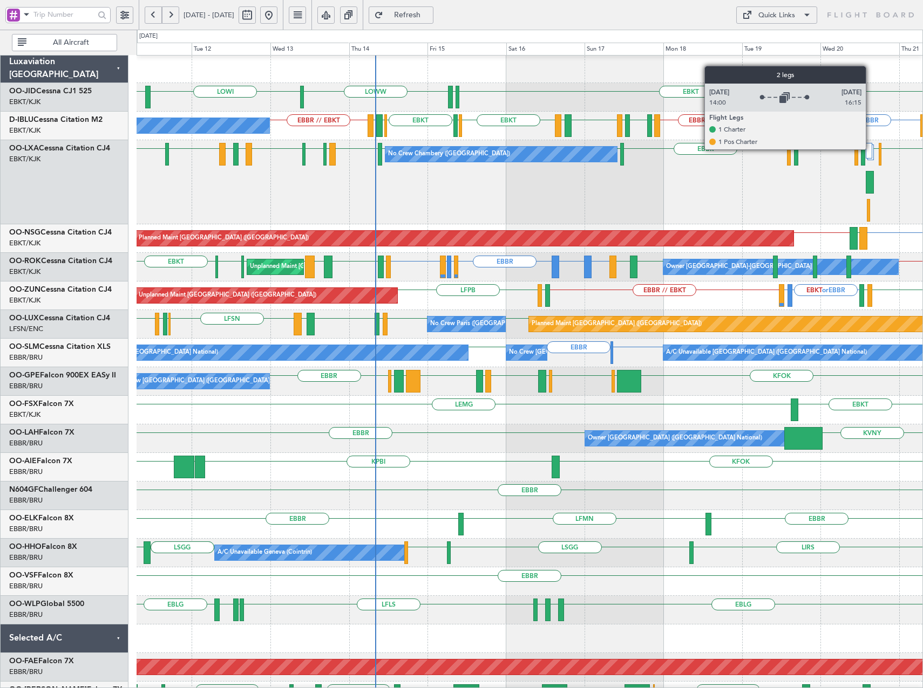
click at [870, 149] on div at bounding box center [868, 151] width 6 height 16
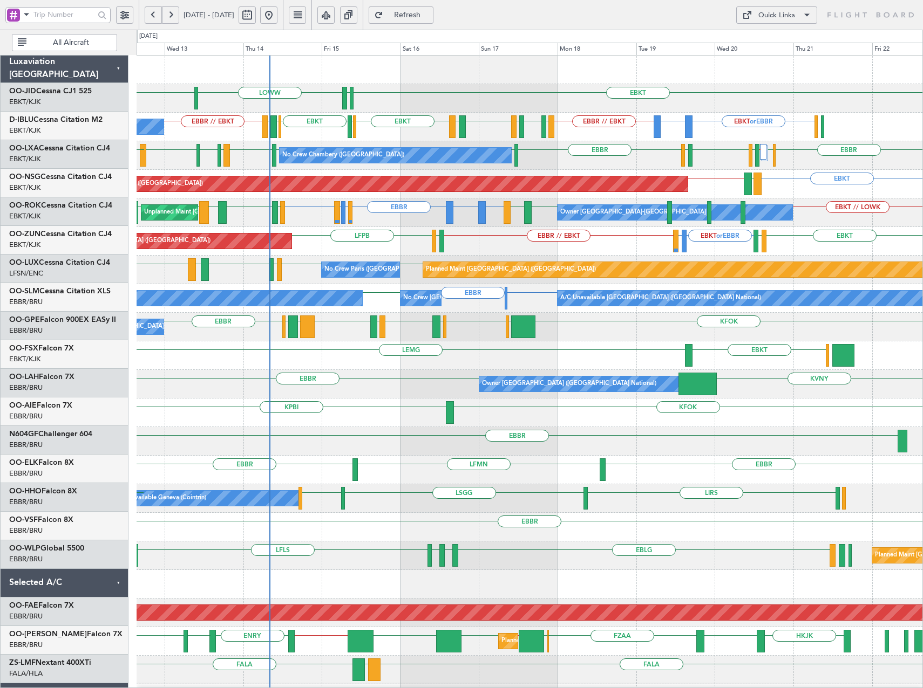
scroll to position [0, 0]
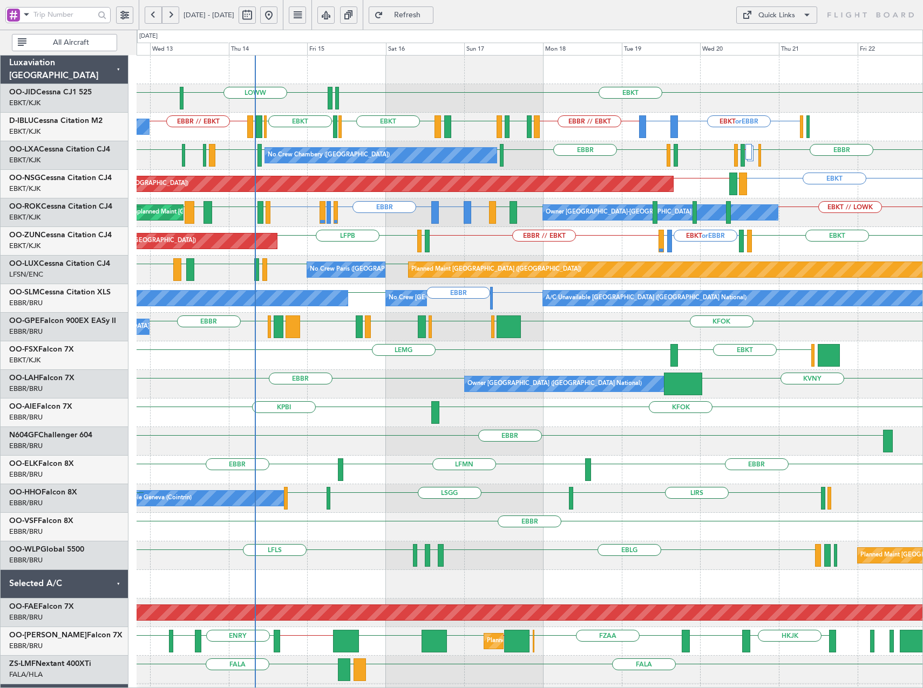
click at [705, 182] on div "EBKT LDSP LFPB // EBKT Planned Maint [GEOGRAPHIC_DATA] ([GEOGRAPHIC_DATA])" at bounding box center [529, 184] width 786 height 29
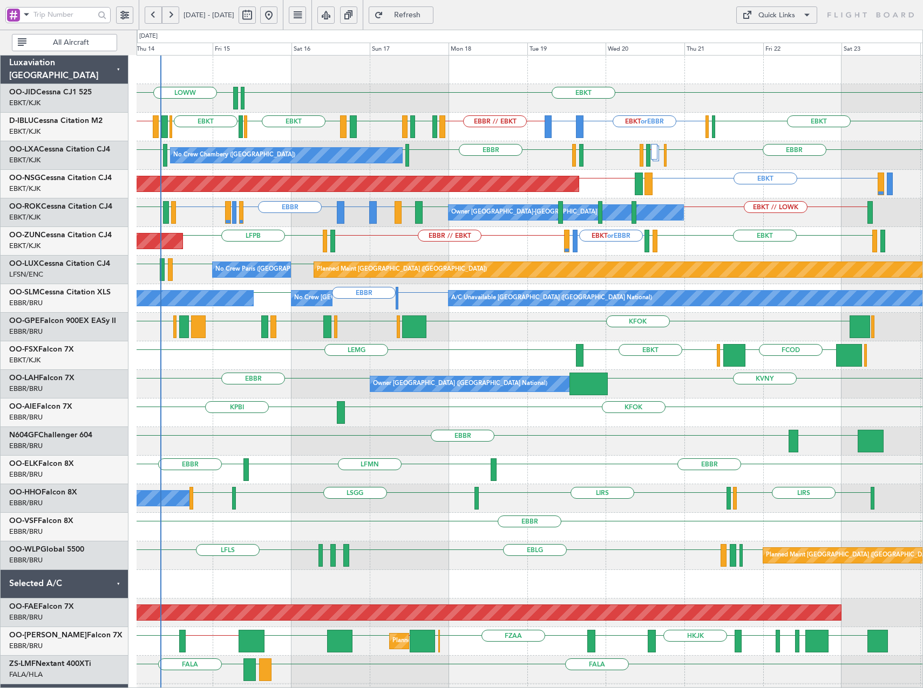
click at [688, 250] on div "Unplanned Maint Paris (Le Bourget) EBKT or EBBR LFMD or EBBR EBBR // EBKT LFPB …" at bounding box center [529, 241] width 786 height 29
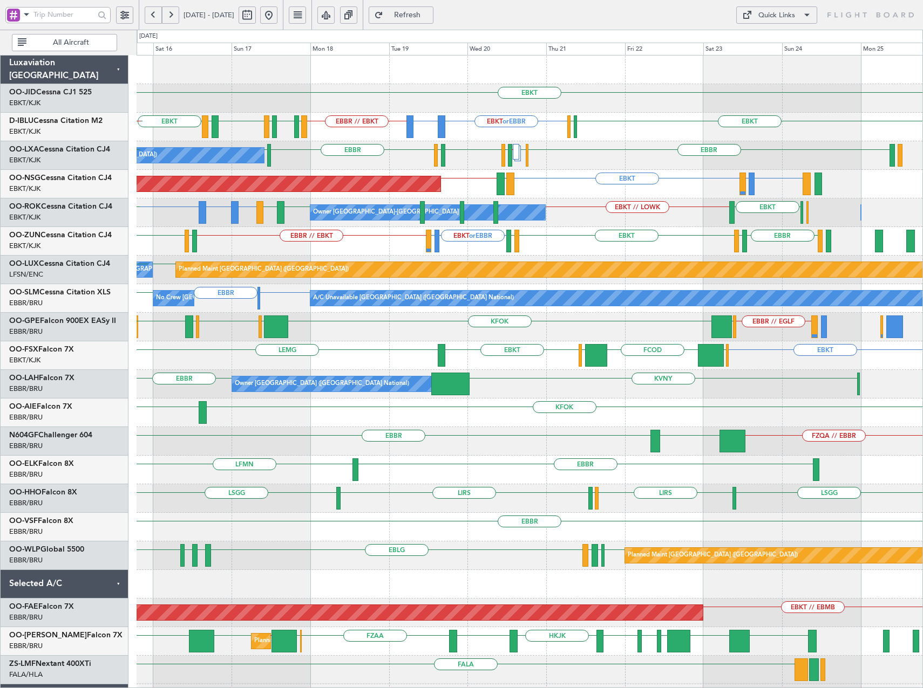
click at [615, 218] on div "Owner Kortrijk-Wevelgem EBBR EBBR LEIB or EBBR EBKT EBKT // LOWK EBKT LFKF Owne…" at bounding box center [529, 213] width 786 height 29
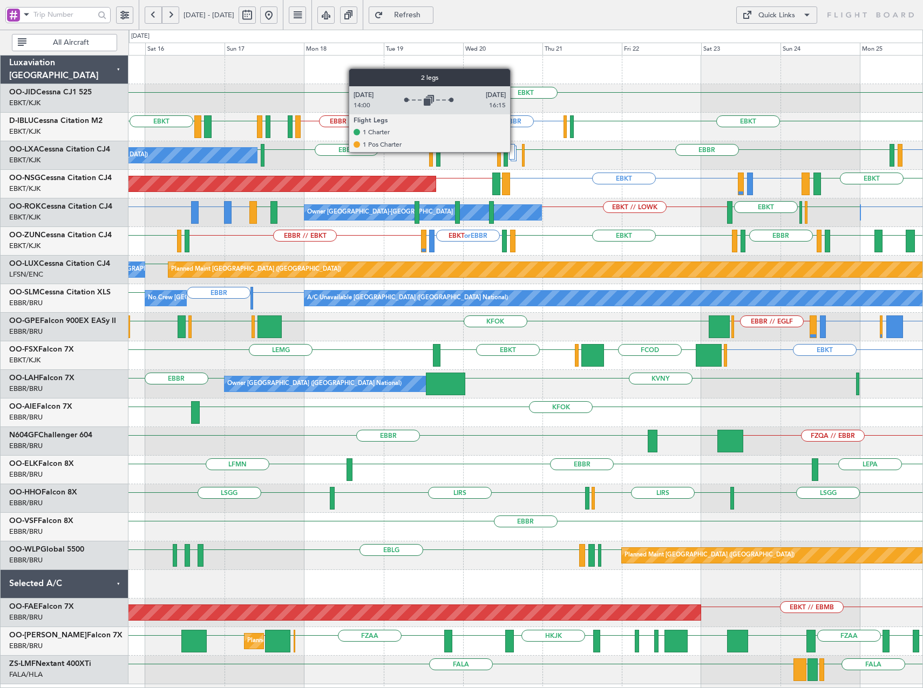
click at [515, 152] on div at bounding box center [513, 154] width 6 height 16
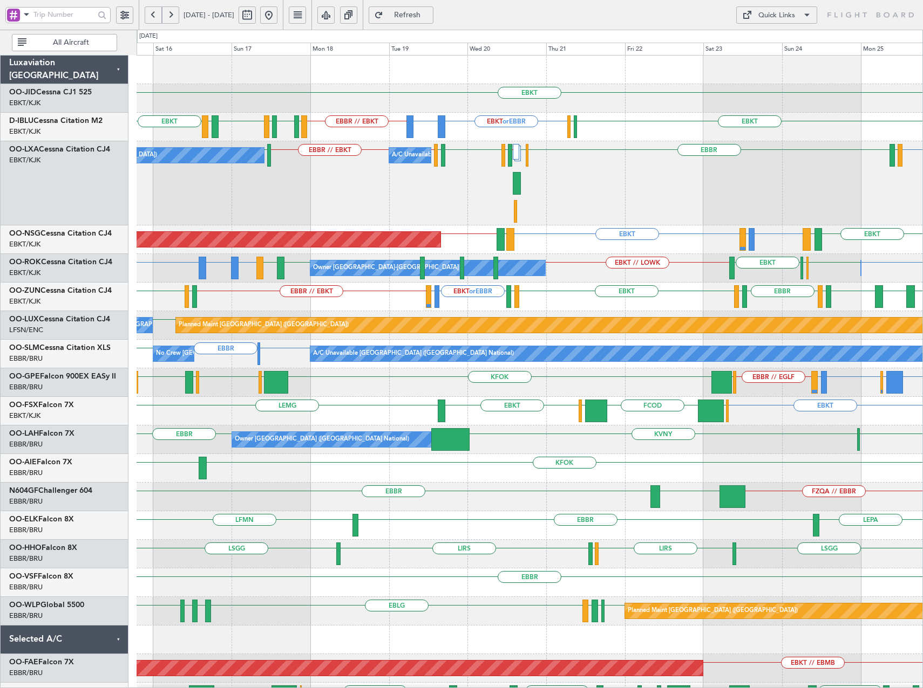
click at [598, 180] on div "EBKT EBKT EIDW EBBR EHAM LIRS // LFKF LFSD EBKT LOWI EBKT // EBBR EBBR // EBKT …" at bounding box center [529, 183] width 786 height 84
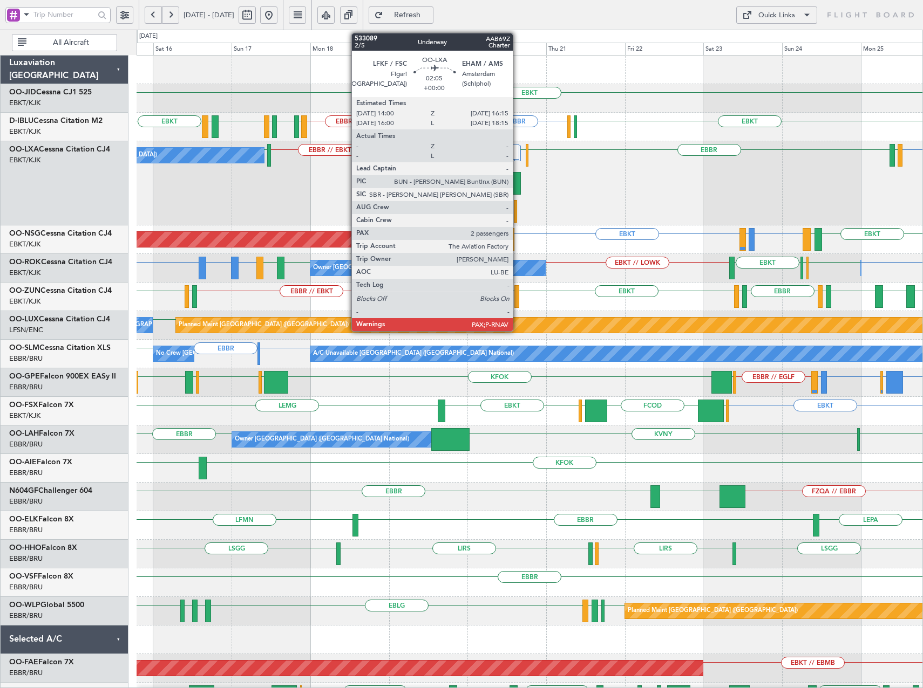
click at [517, 185] on div at bounding box center [517, 183] width 8 height 23
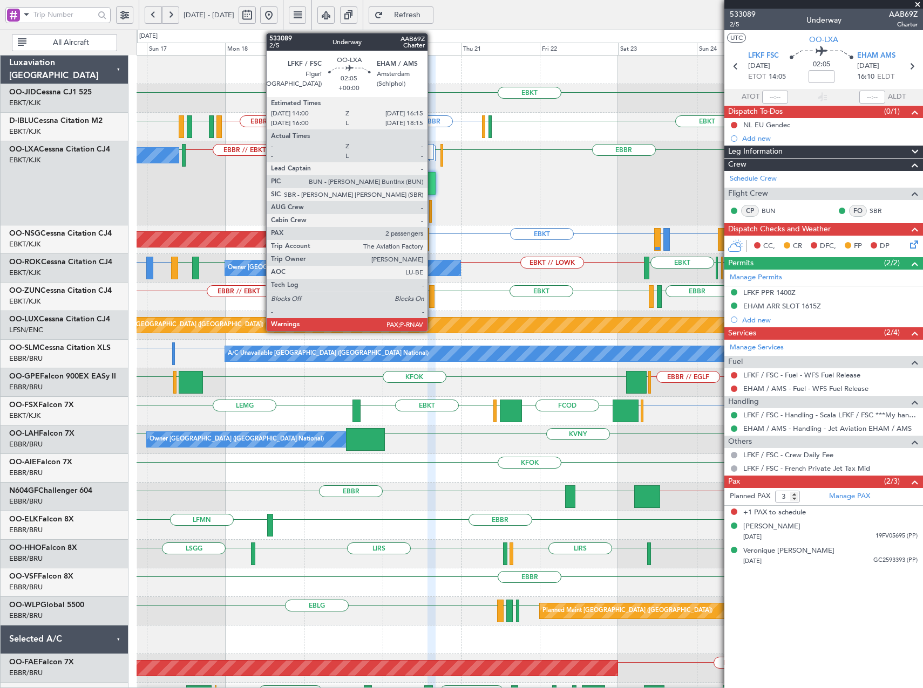
click at [432, 187] on div at bounding box center [431, 183] width 8 height 23
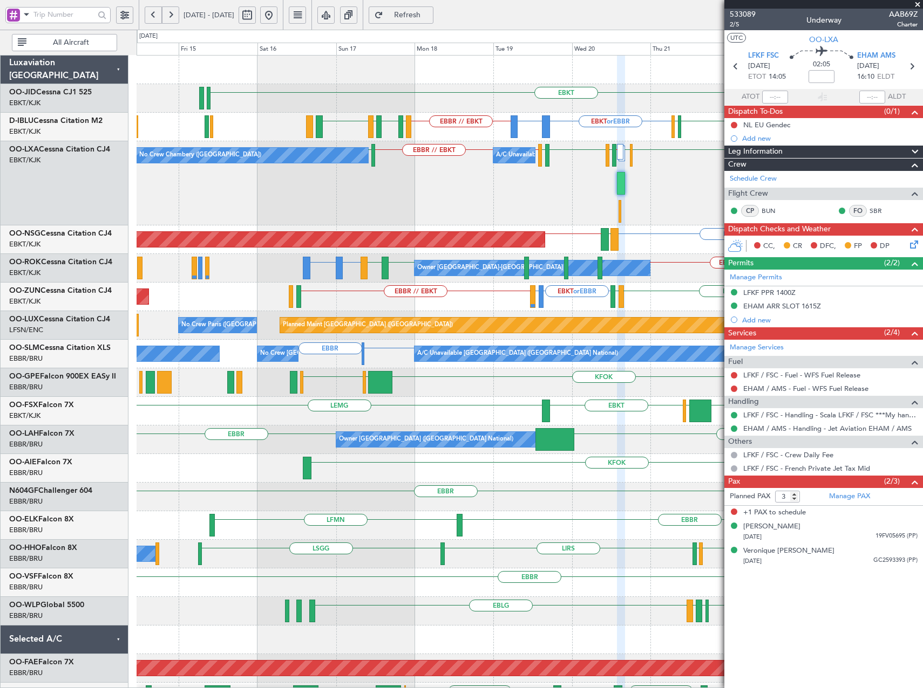
click at [559, 223] on div "No Crew Chambery (Aix-les-bains) A/C Unavailable EBBR EHAM LIRS // LFKF LFSD EB…" at bounding box center [529, 183] width 786 height 84
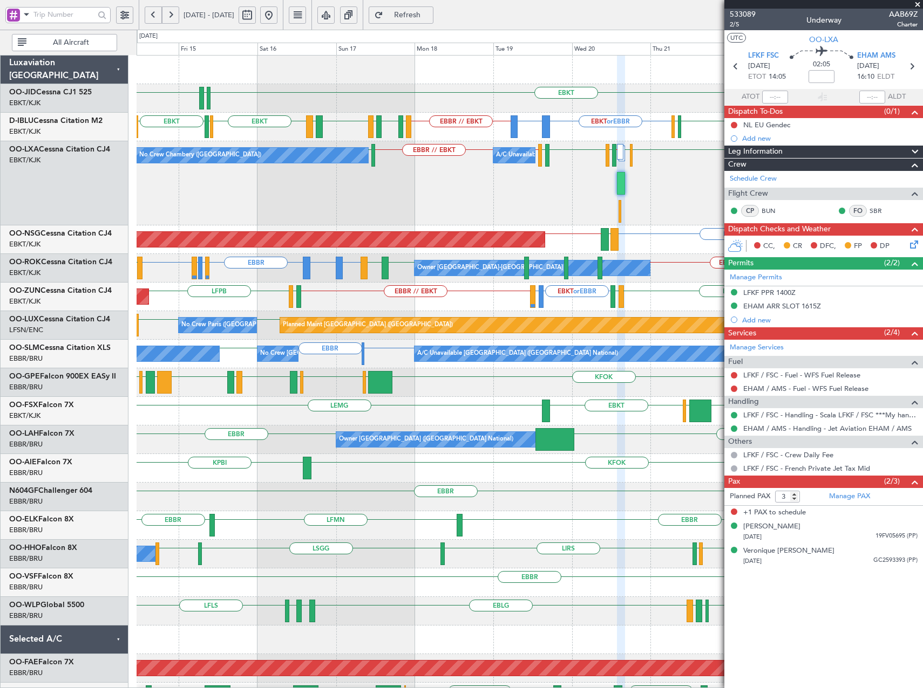
click at [920, 5] on span at bounding box center [917, 5] width 11 height 10
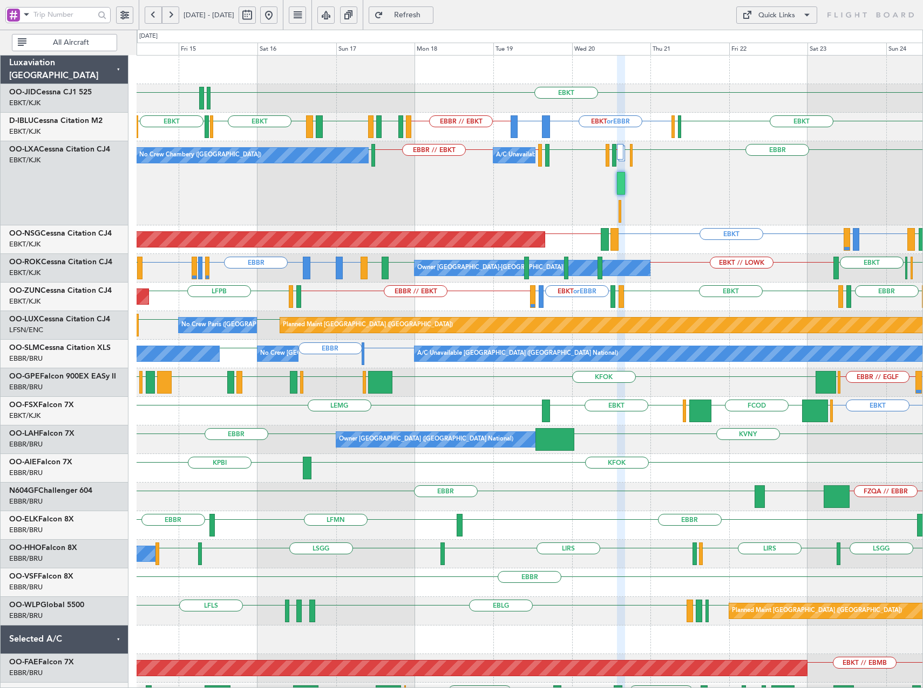
type input "0"
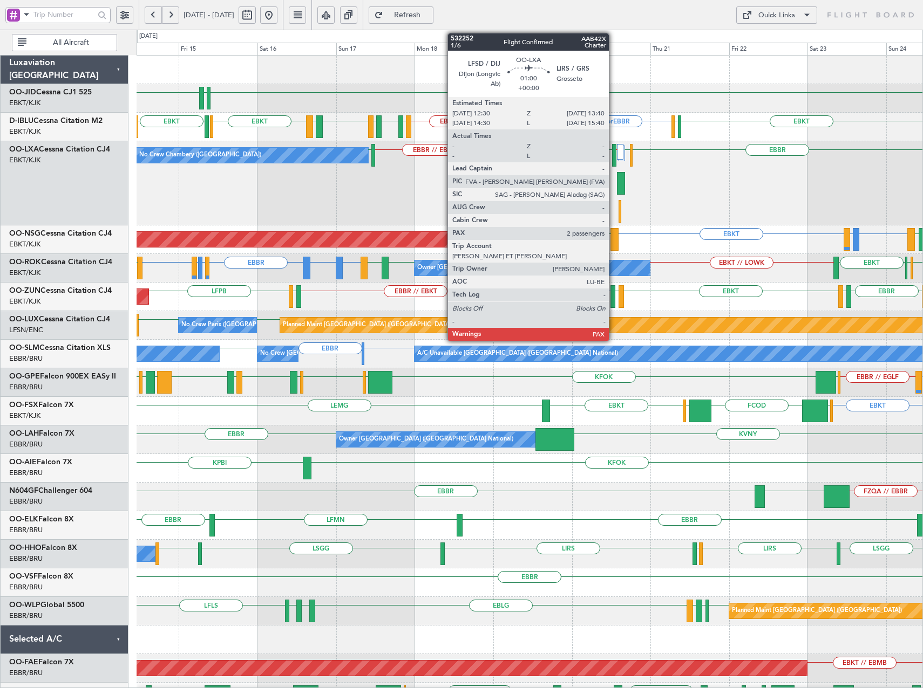
click at [613, 159] on div at bounding box center [614, 155] width 4 height 23
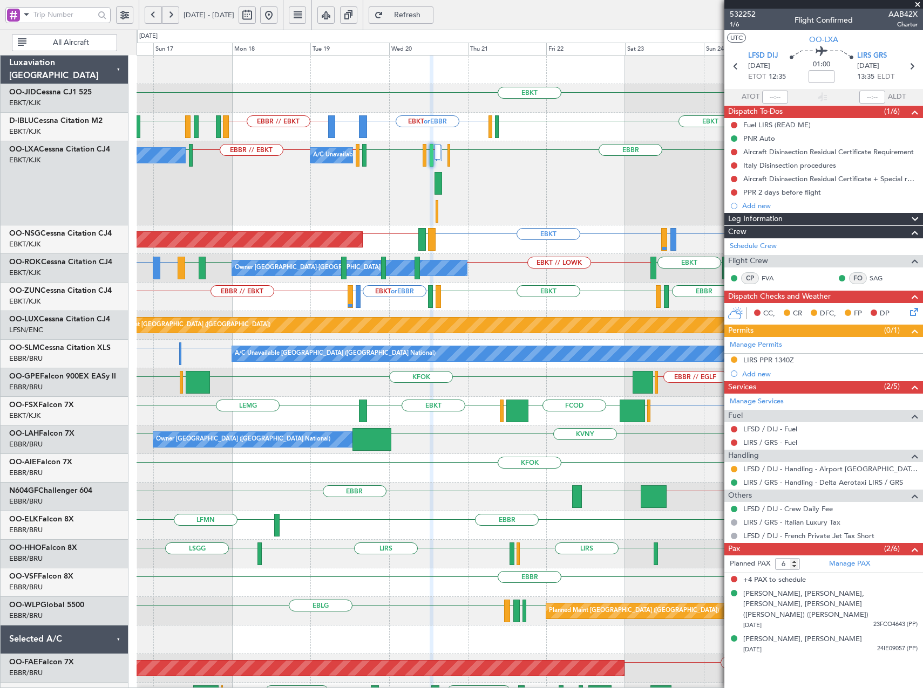
click at [918, 4] on span at bounding box center [917, 5] width 11 height 10
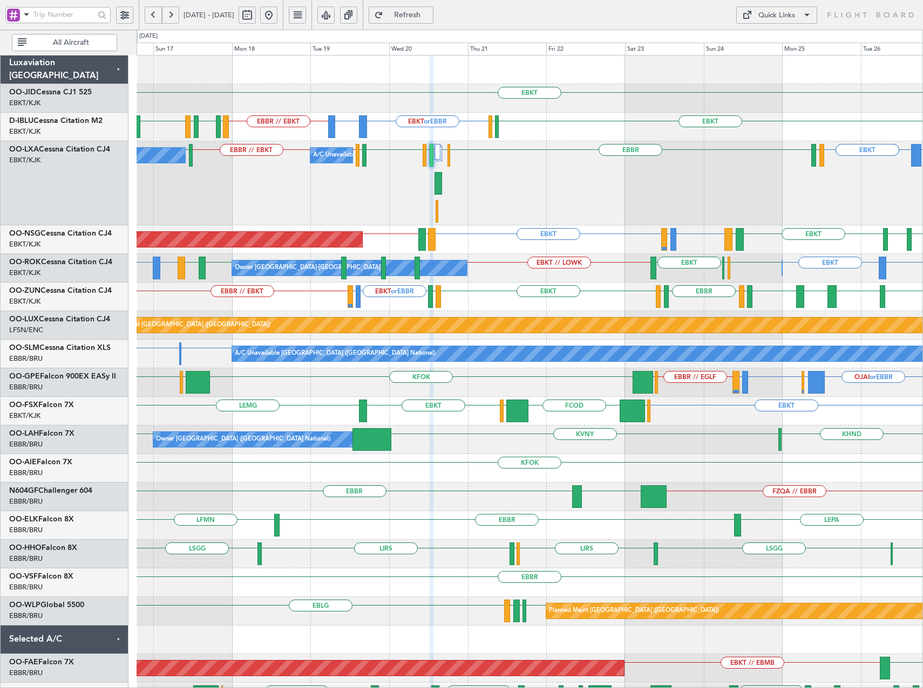
type input "0"
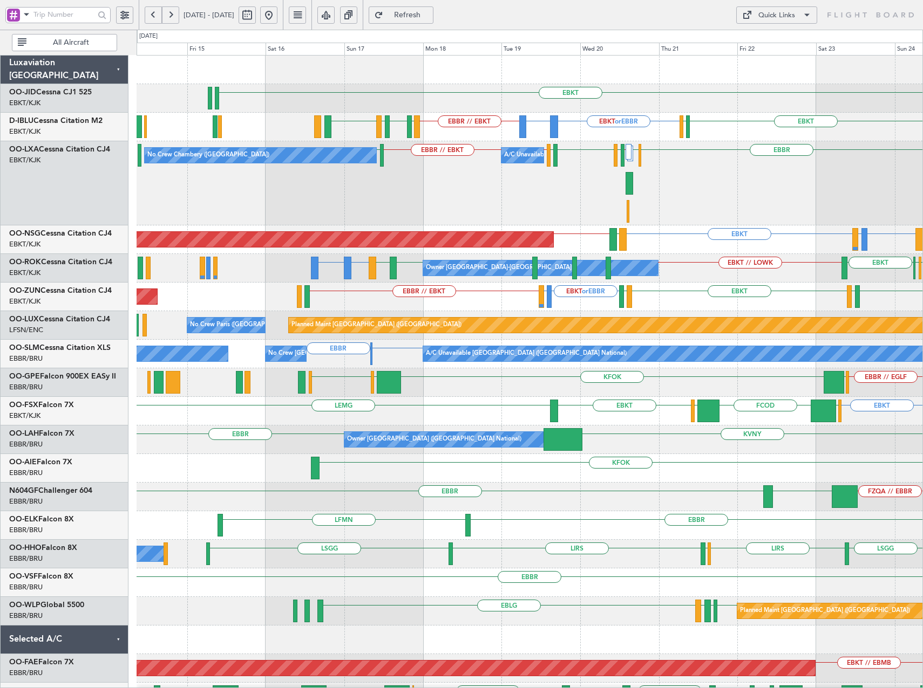
click at [571, 205] on div "EBBR EHAM LIRS // LFKF LFSD EBKT LOWI EBKT // EBBR EBBR // EBKT LFLB No Crew Ch…" at bounding box center [529, 183] width 786 height 84
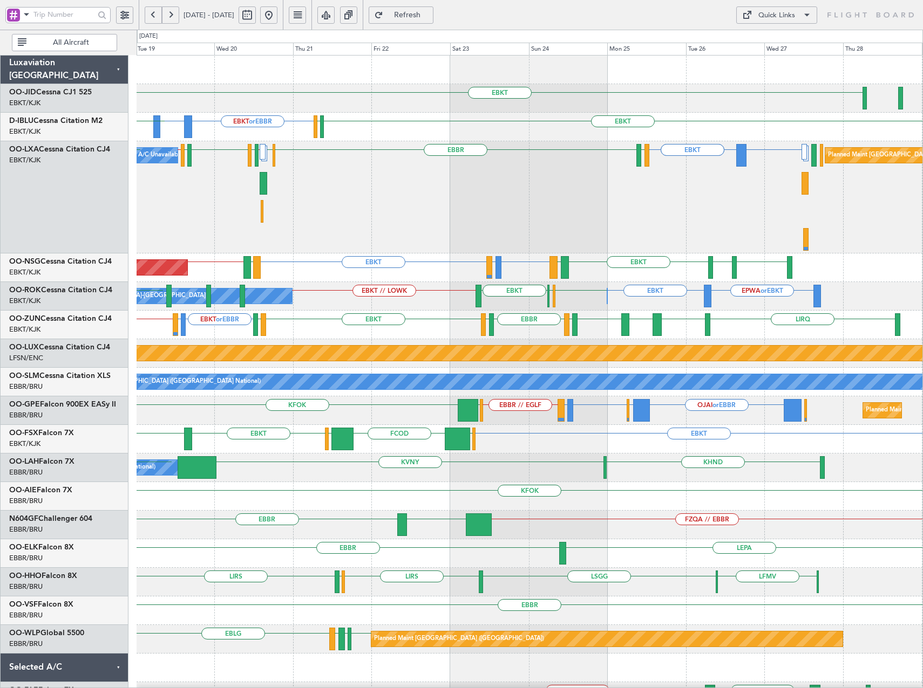
click at [383, 217] on div "EBBR EHAM LIRS // LFKF LFSD EBKT LOWI EBKT // EBBR A/C Unavailable EIDW EBKT EB…" at bounding box center [529, 197] width 786 height 112
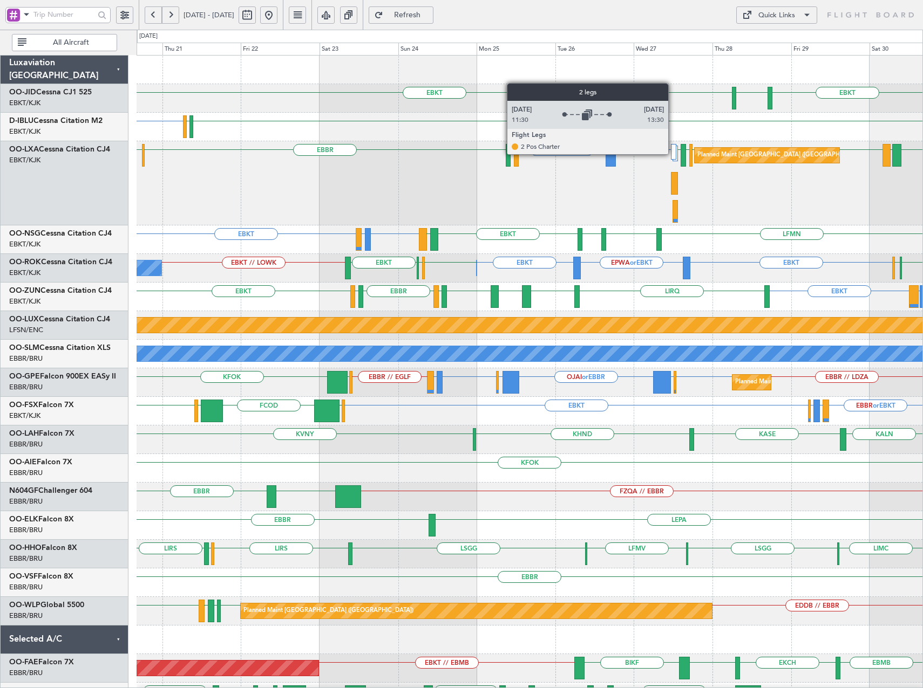
click at [673, 154] on div at bounding box center [673, 152] width 5 height 16
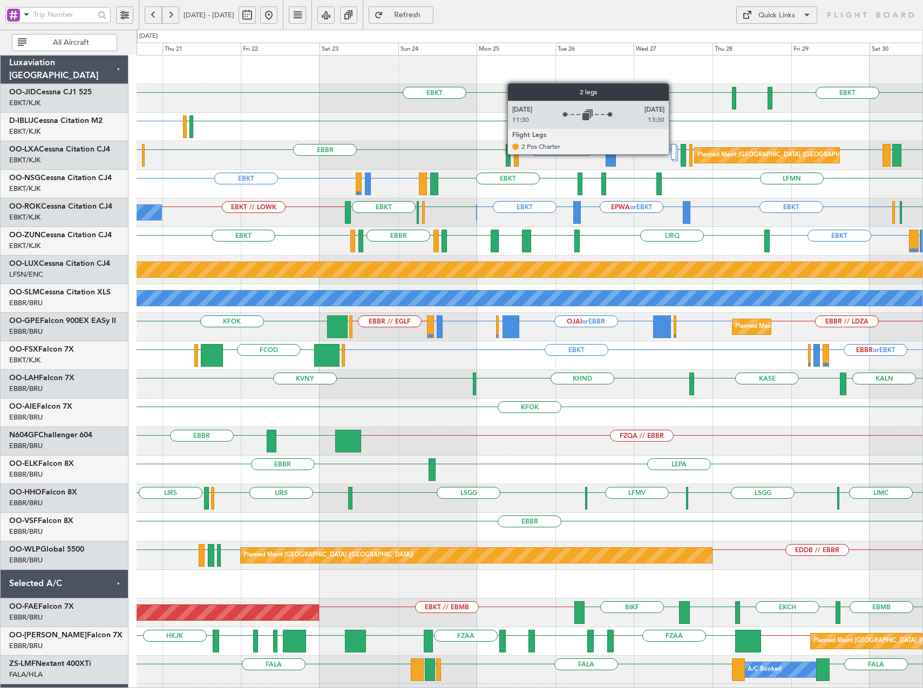
click at [673, 154] on div at bounding box center [673, 152] width 5 height 16
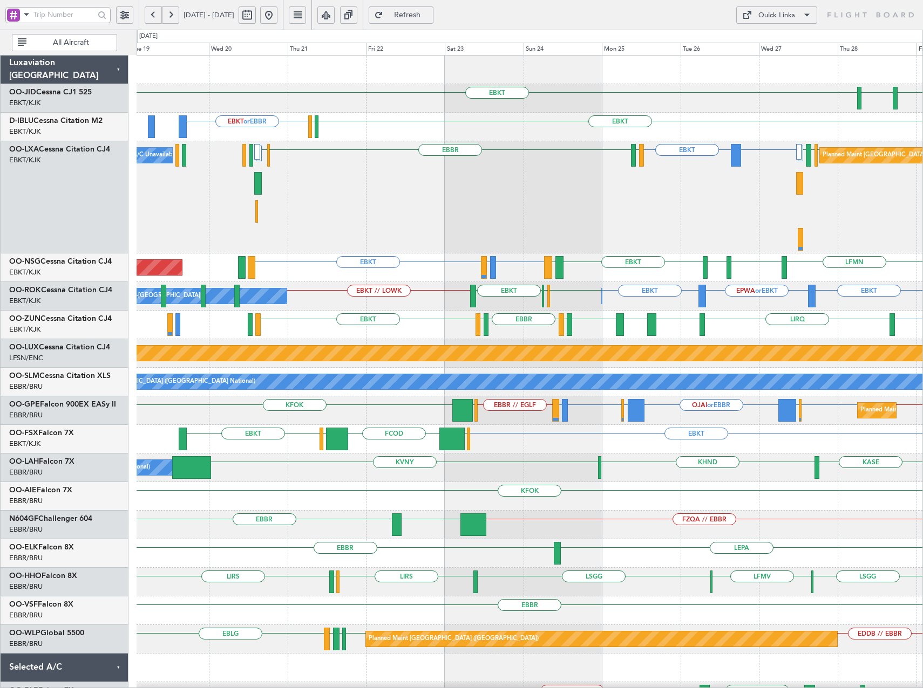
click at [748, 189] on div "EBKT EBKT LICC or EBKT LICC or EBKT EIDW EBBR EBBR LFPB LIRS EHAM Planned Maint…" at bounding box center [529, 197] width 786 height 112
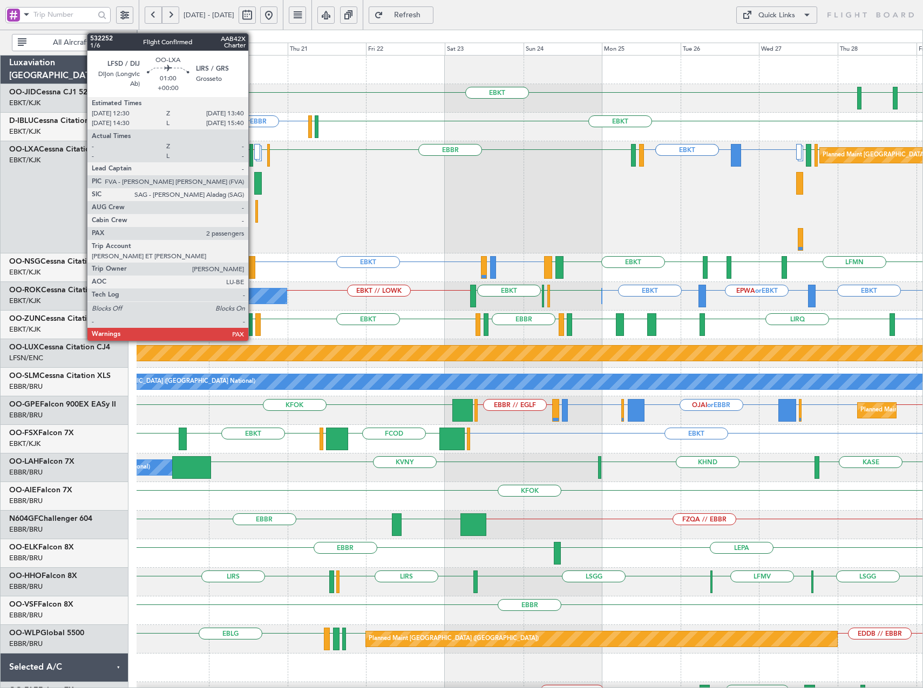
click at [253, 159] on div at bounding box center [251, 155] width 4 height 23
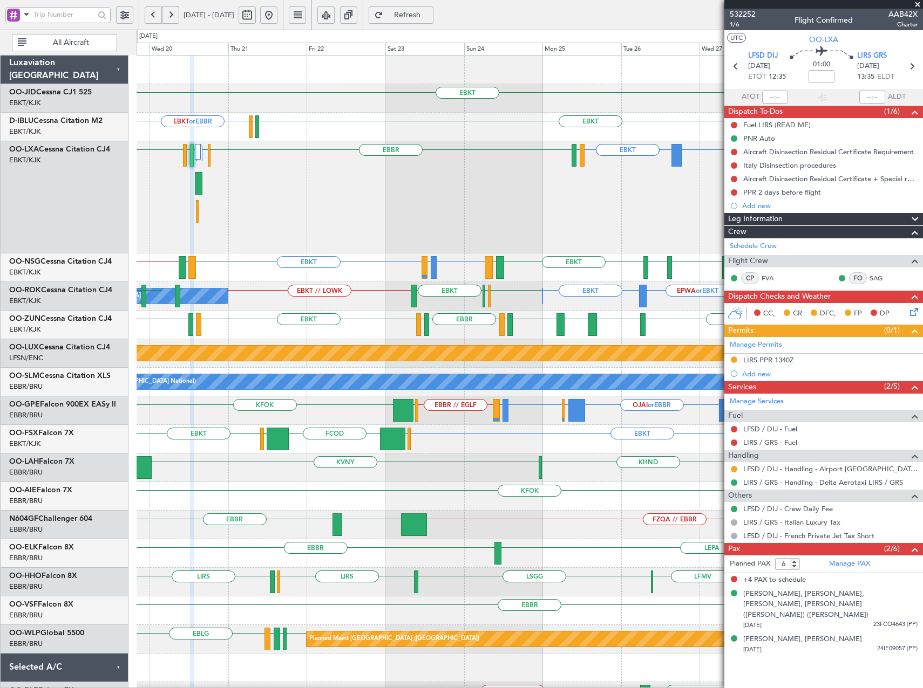
click at [391, 190] on div "EBKT EBKT LICC or EBKT LICC or EBKT EIDW EBBR EHAM LIRS // LFKF LFSD EBKT Plann…" at bounding box center [529, 197] width 786 height 112
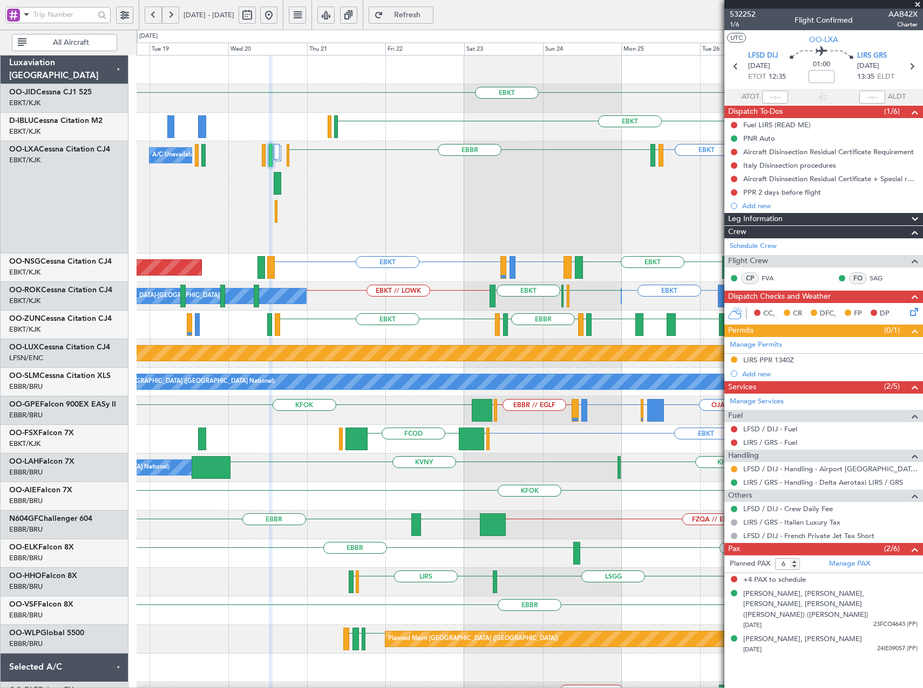
click at [675, 202] on div "EBKT EBKT LICC or EBKT LICC or EBKT EIDW EBBR EBBR LFPB LIRS Planned Maint Brus…" at bounding box center [529, 197] width 786 height 112
click at [919, 6] on span at bounding box center [917, 5] width 11 height 10
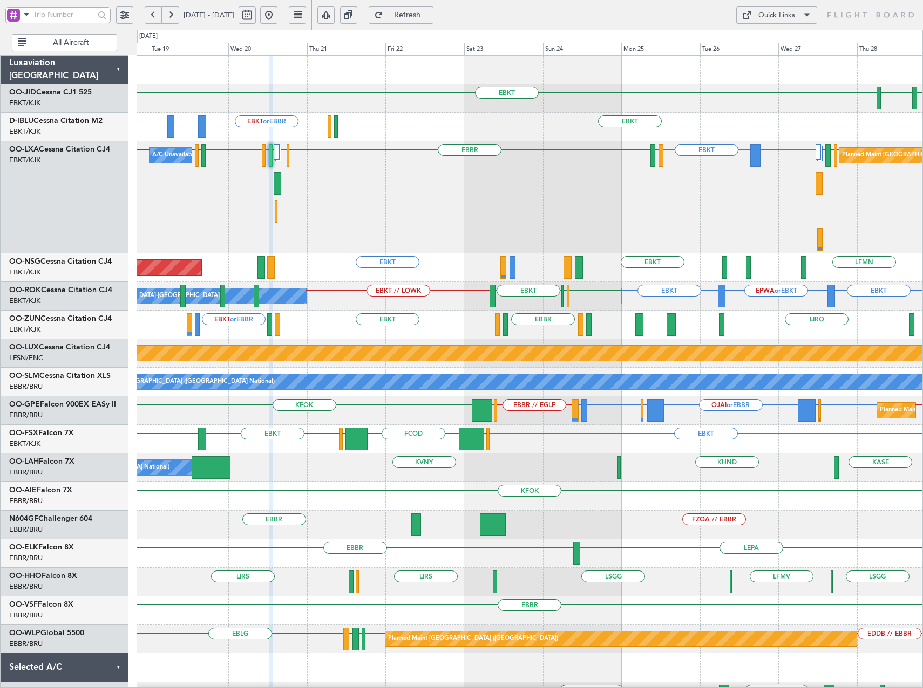
type input "0"
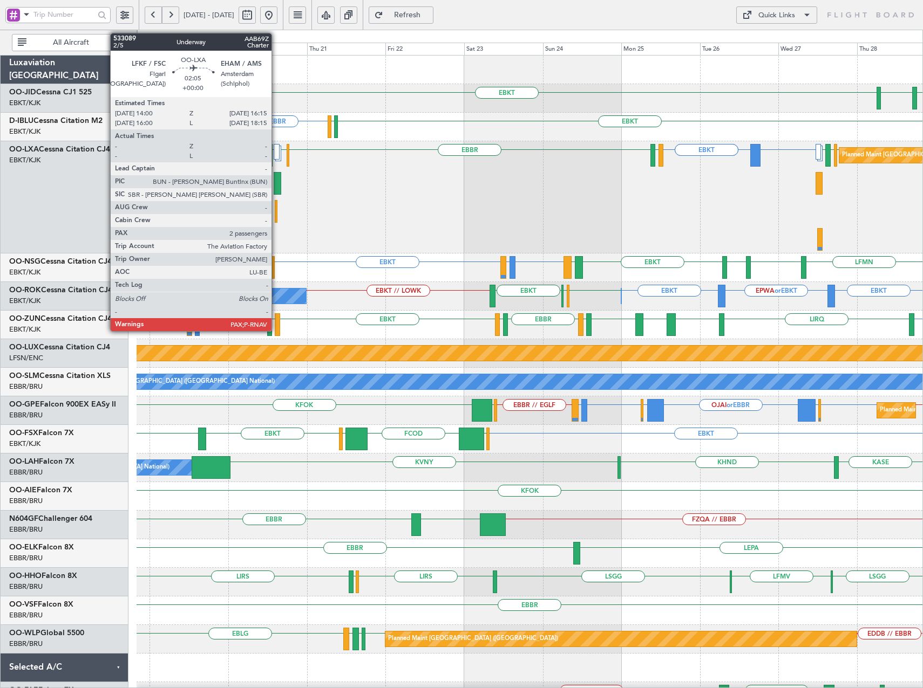
click at [276, 187] on div at bounding box center [278, 183] width 8 height 23
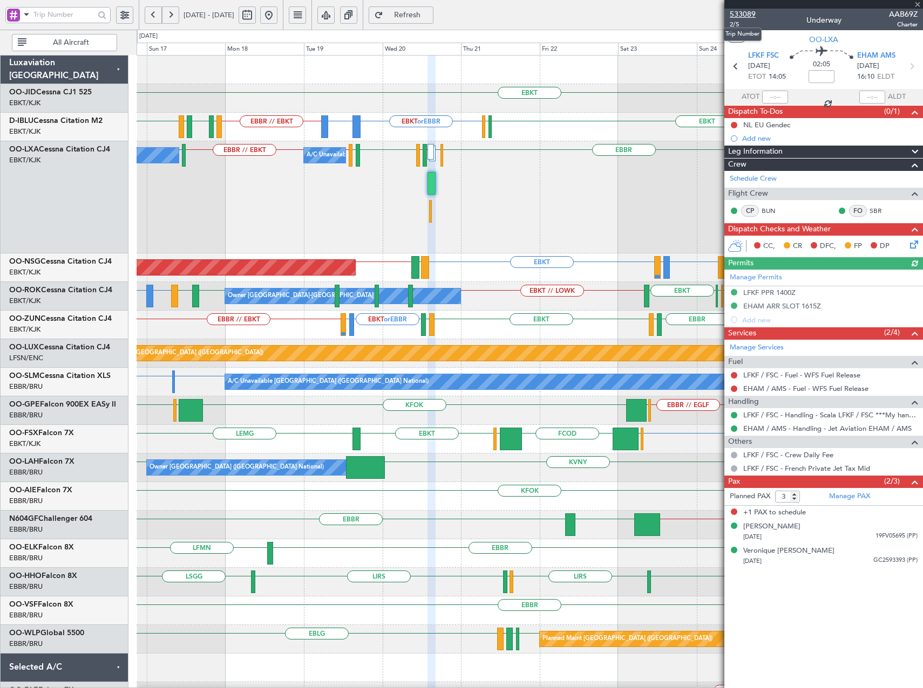
click at [750, 14] on span "533089" at bounding box center [742, 14] width 26 height 11
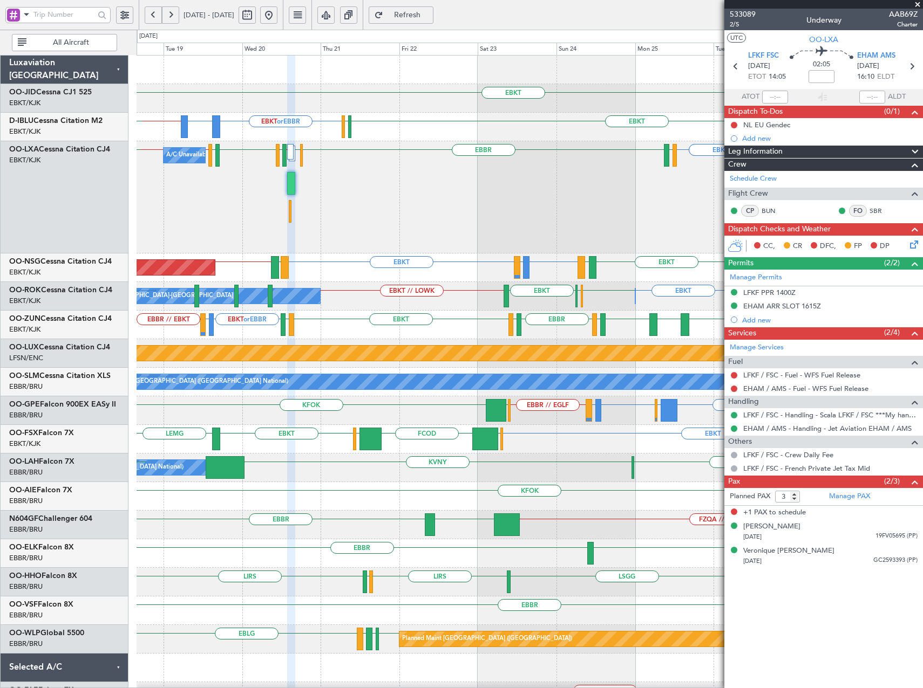
click at [486, 198] on div "A/C Unavailable LICC or EBKT LICC or EBKT EBKT EBKT EBBR EHAM LIRS // LFKF LFSD…" at bounding box center [529, 197] width 786 height 112
click at [277, 17] on button at bounding box center [268, 14] width 17 height 17
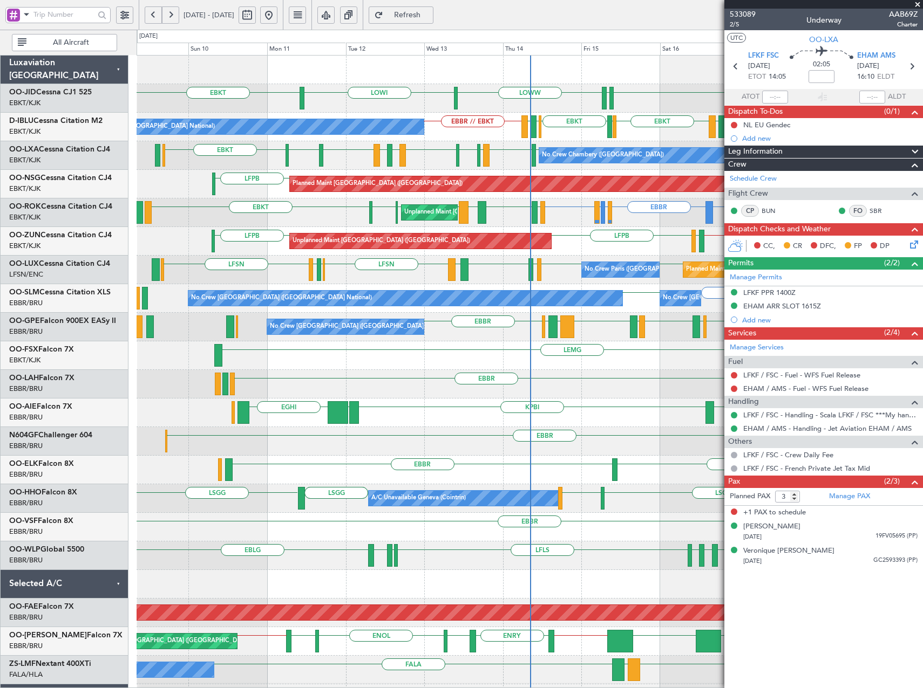
click at [918, 2] on span at bounding box center [917, 5] width 11 height 10
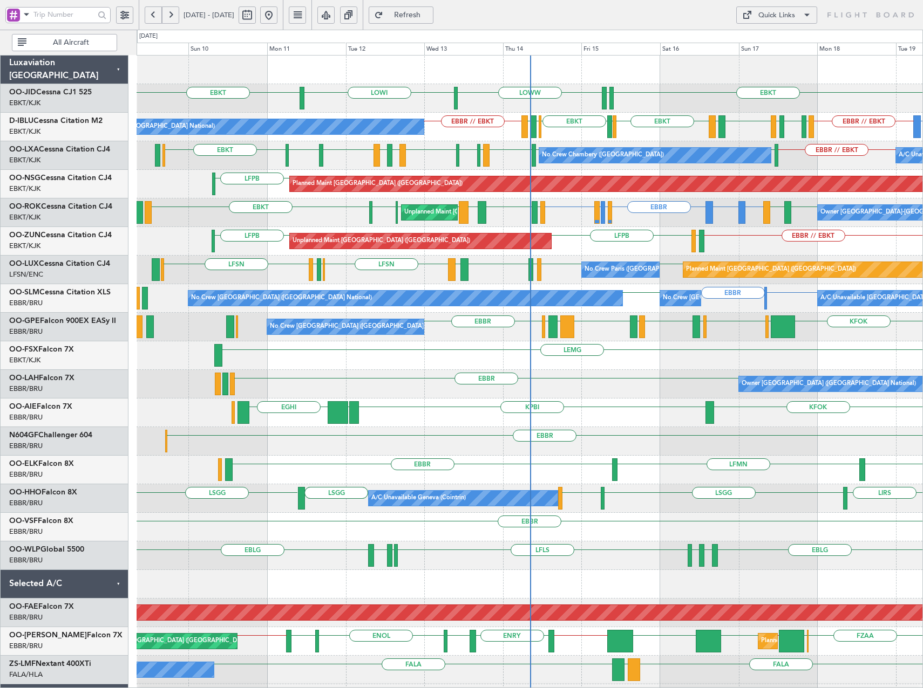
type input "0"
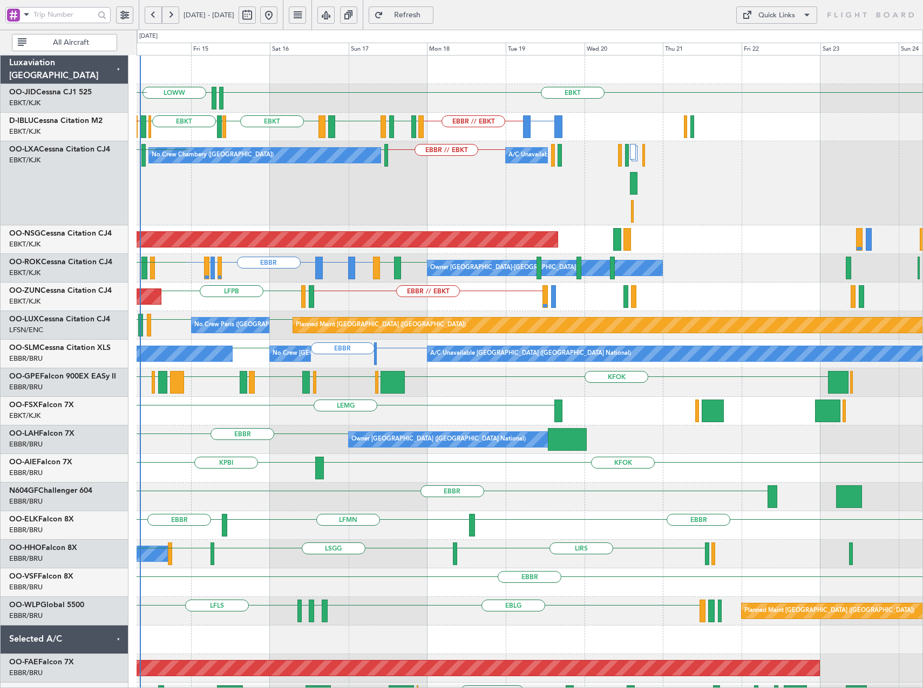
click at [452, 224] on div "LFLB EBBR EBBR // EBKT LFLB No Crew Chambery (Aix-les-bains) A/C Unavailable LF…" at bounding box center [529, 183] width 786 height 84
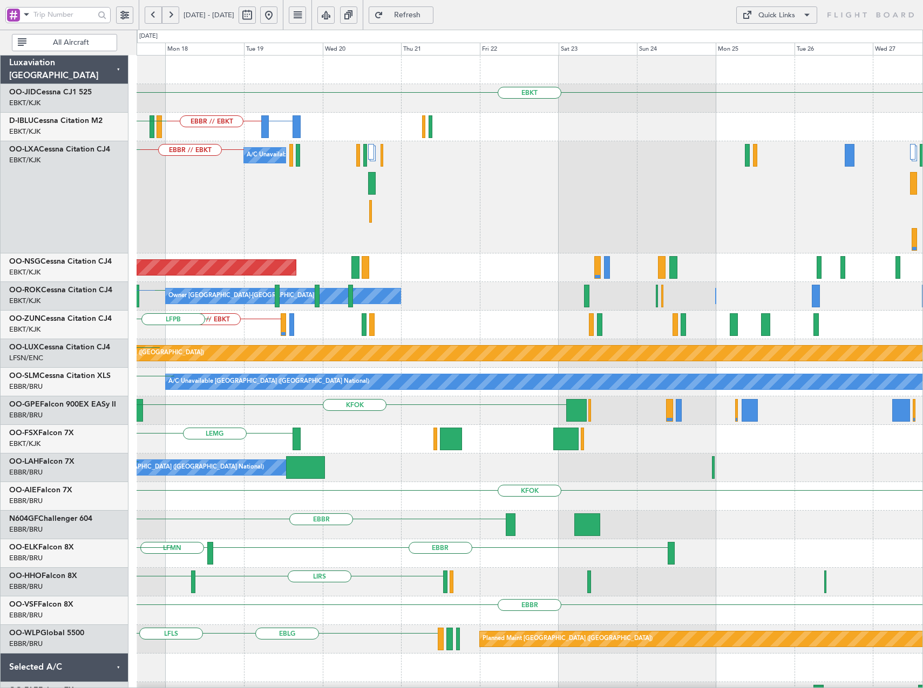
click at [652, 183] on div "EBBR // EBKT A/C Unavailable LFLB Planned Maint Brussels (Brussels National) No…" at bounding box center [529, 197] width 786 height 112
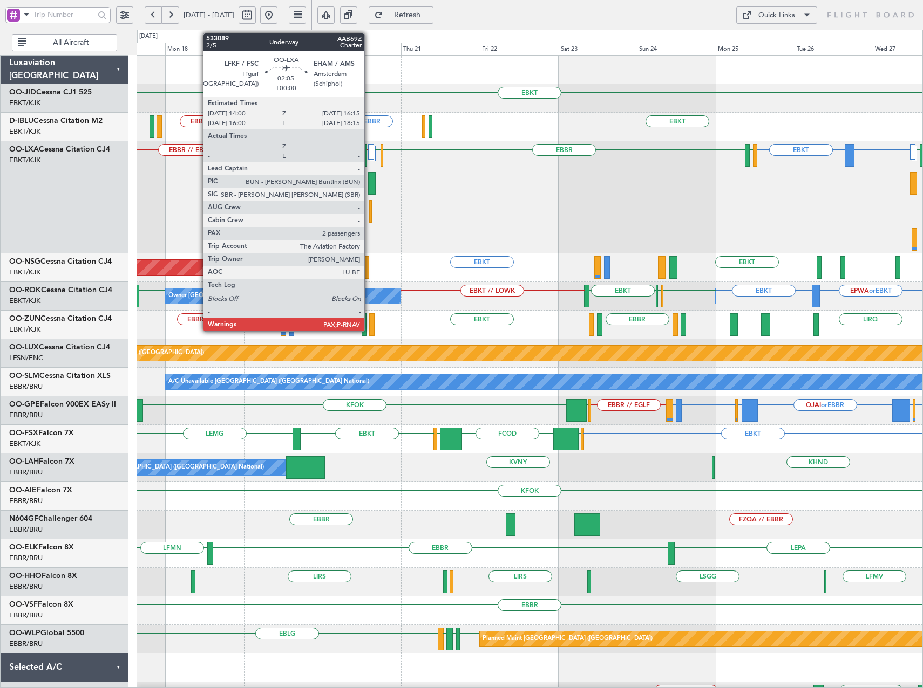
click at [369, 183] on div at bounding box center [372, 183] width 8 height 23
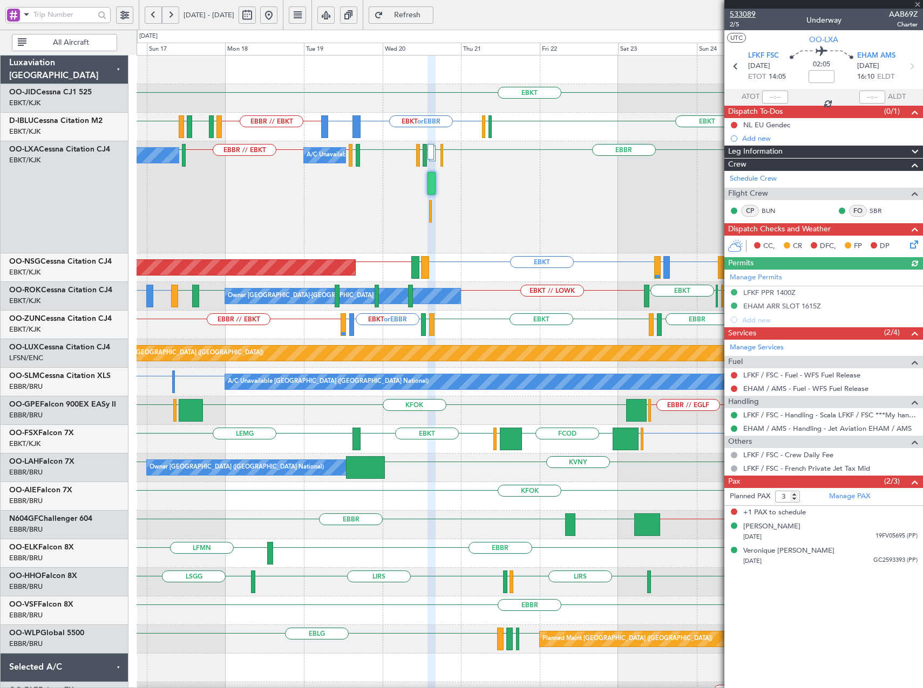
click at [748, 12] on span "533089" at bounding box center [742, 14] width 26 height 11
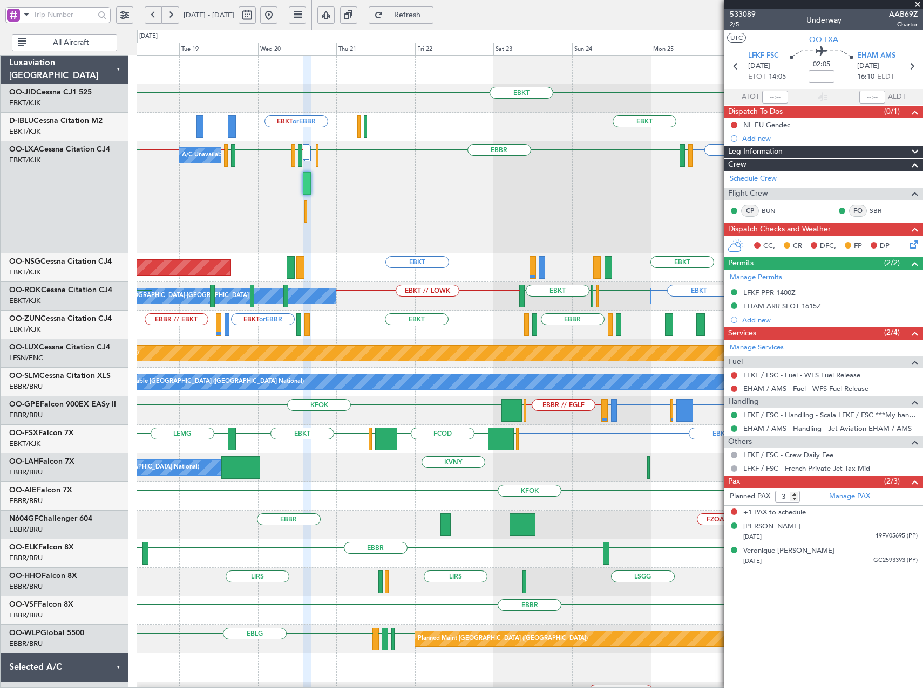
click at [378, 183] on div "A/C Unavailable LICC or EBKT LICC or EBKT EBKT EBKT EBBR EHAM LIRS // LFKF LFSD…" at bounding box center [529, 197] width 786 height 112
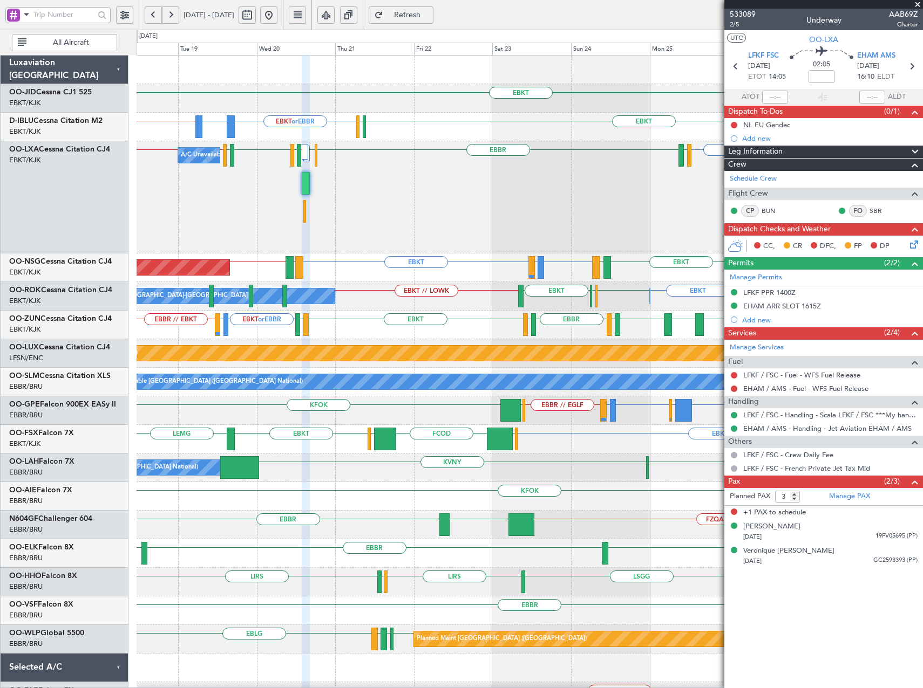
click at [277, 17] on button at bounding box center [268, 14] width 17 height 17
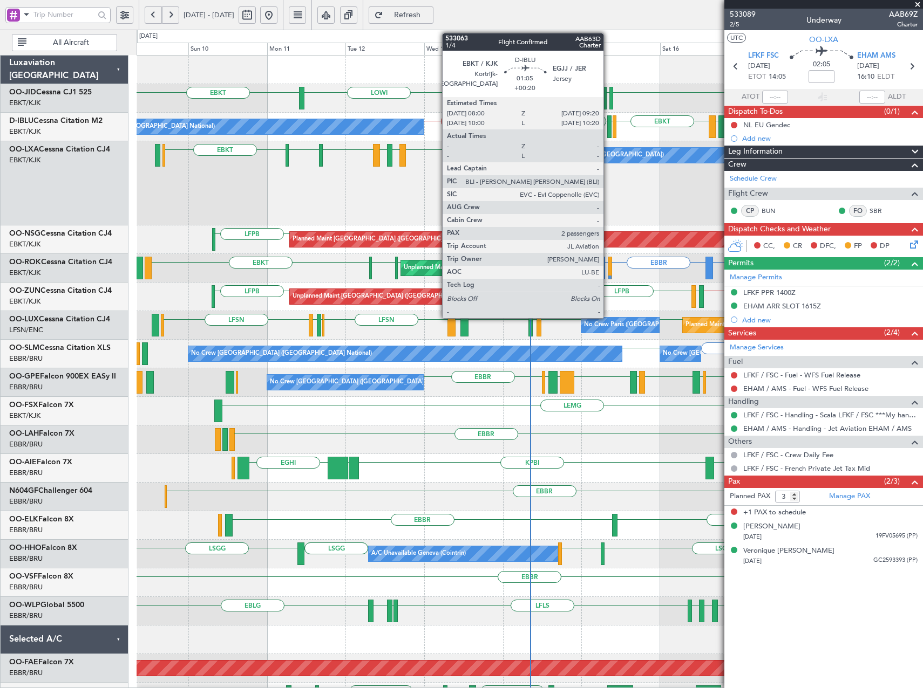
click at [608, 125] on div at bounding box center [609, 126] width 5 height 23
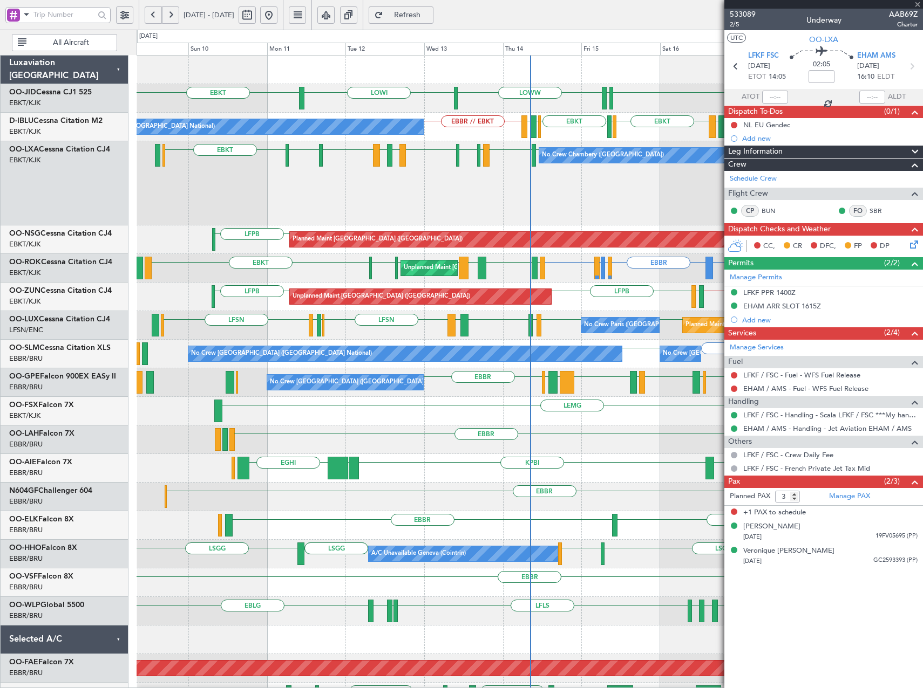
type input "+00:20"
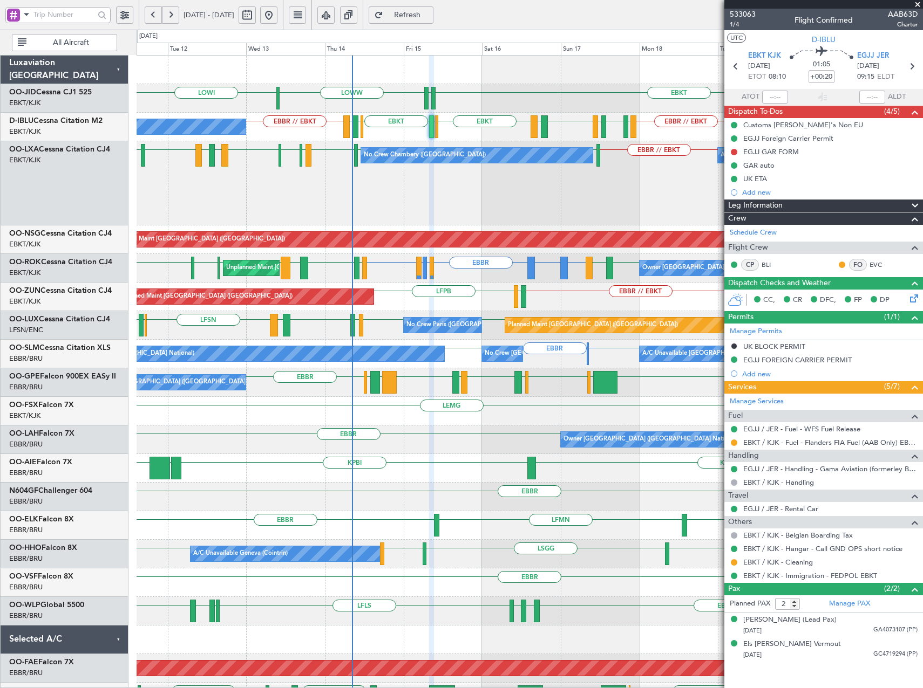
click at [916, 5] on span at bounding box center [917, 5] width 11 height 10
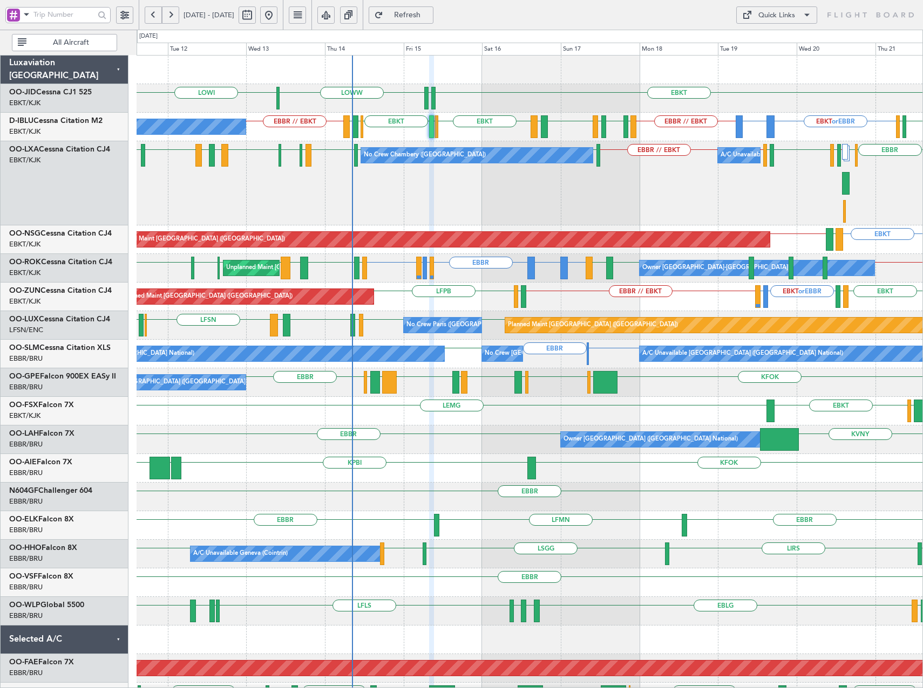
type input "0"
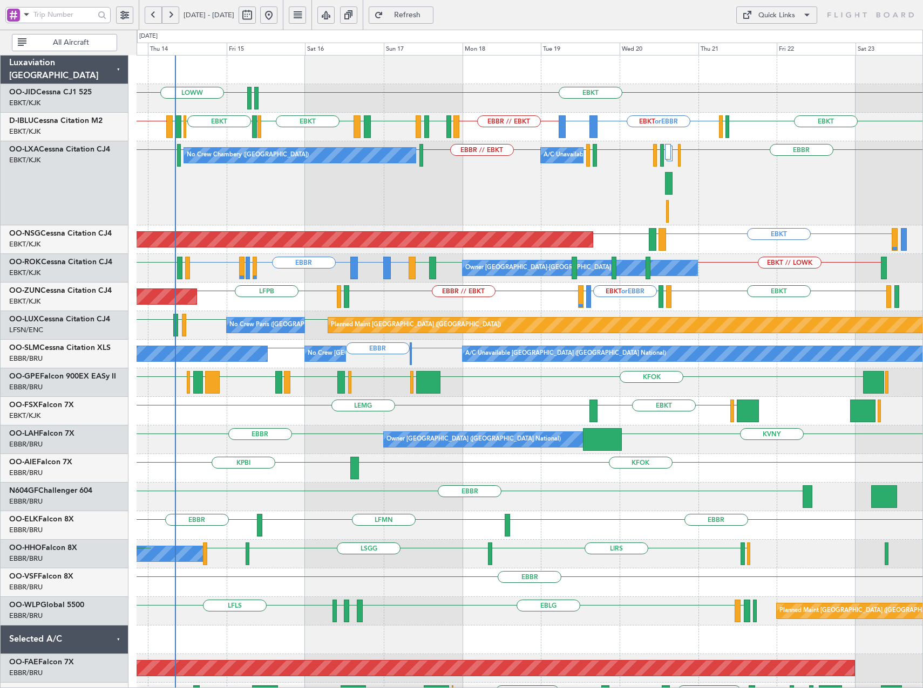
click at [604, 188] on div "LFLB EBBR EBBR // EBKT LFLB EBKT // EBBR LOWI EBKT LFSD LIRS // LFKF EHAM EBBR …" at bounding box center [529, 183] width 786 height 84
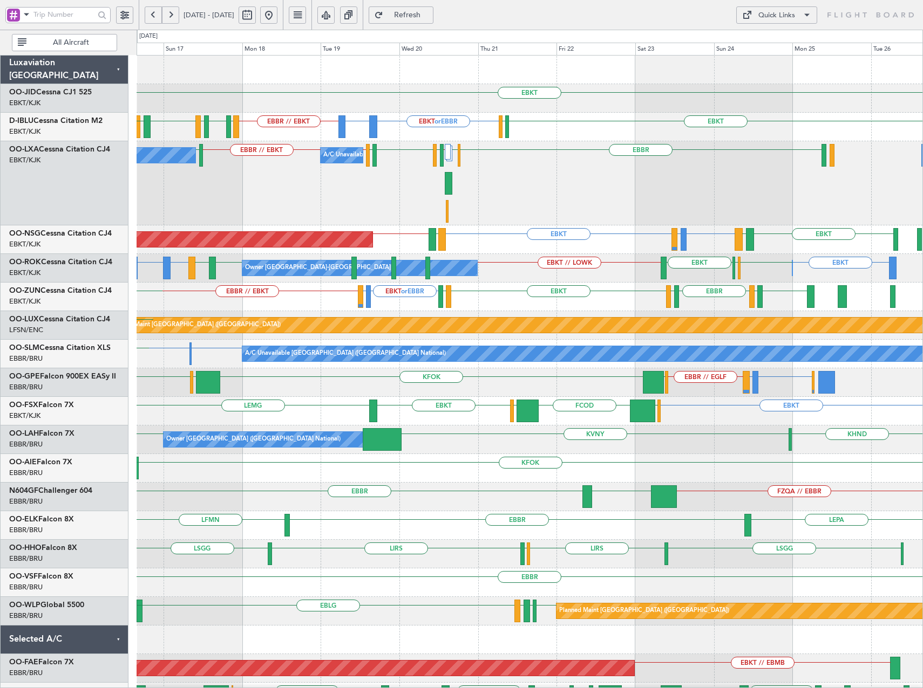
click at [512, 203] on div "No Crew Chambery (Aix-les-bains) A/C Unavailable EBBR EHAM LIRS // LFKF LFSD EB…" at bounding box center [529, 183] width 786 height 84
